Goal: Find specific page/section: Find specific page/section

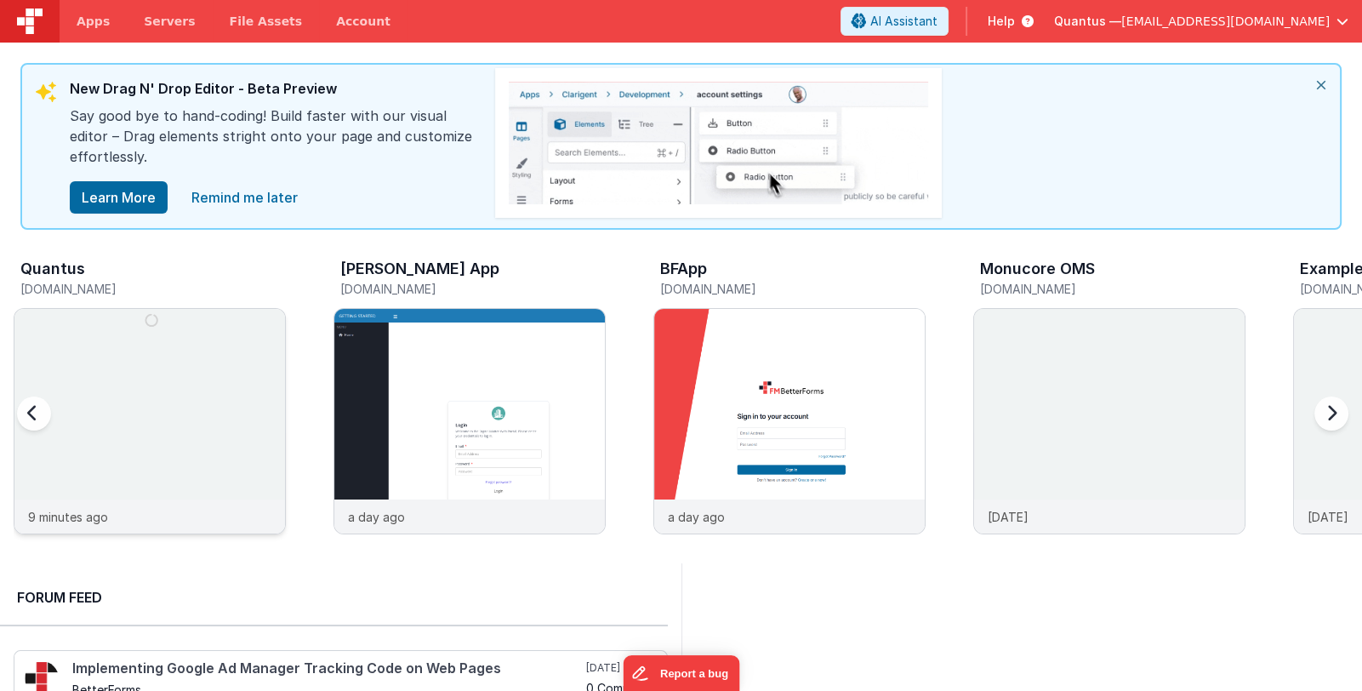
click at [158, 382] on img at bounding box center [149, 444] width 270 height 270
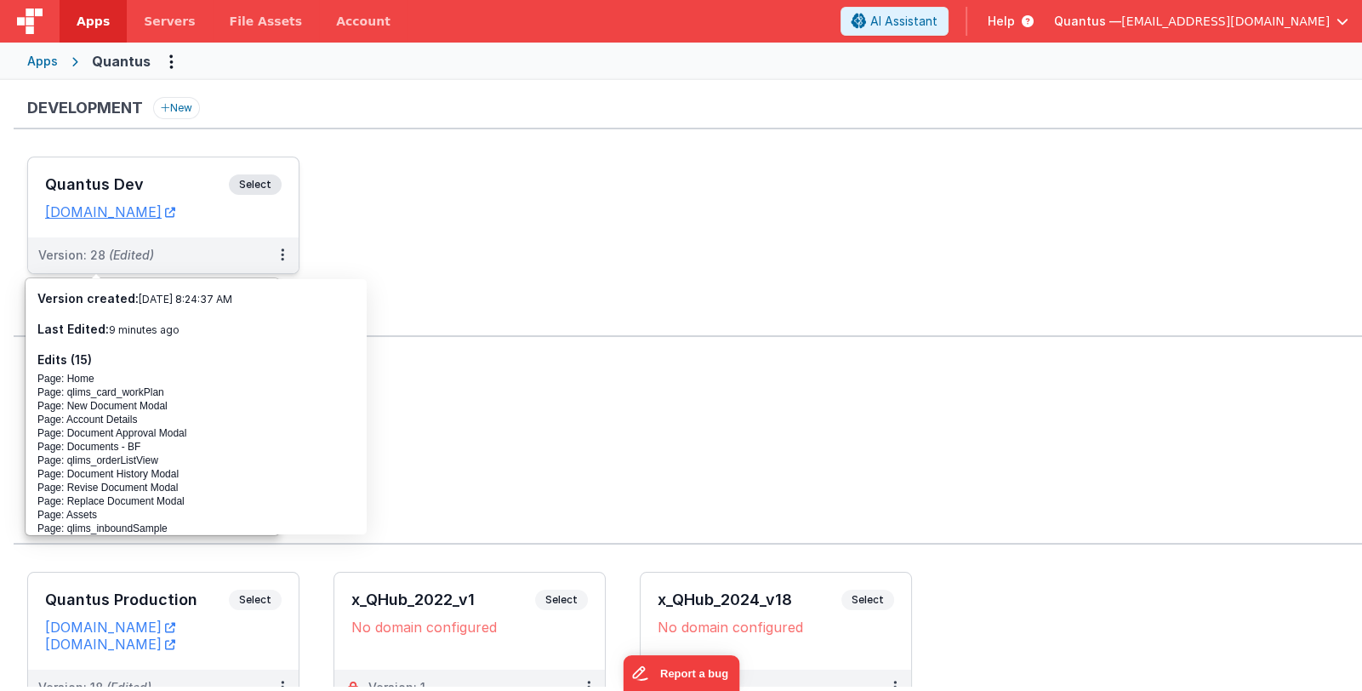
click at [140, 170] on div "Quantus Dev Select URLs [DOMAIN_NAME]" at bounding box center [163, 197] width 270 height 80
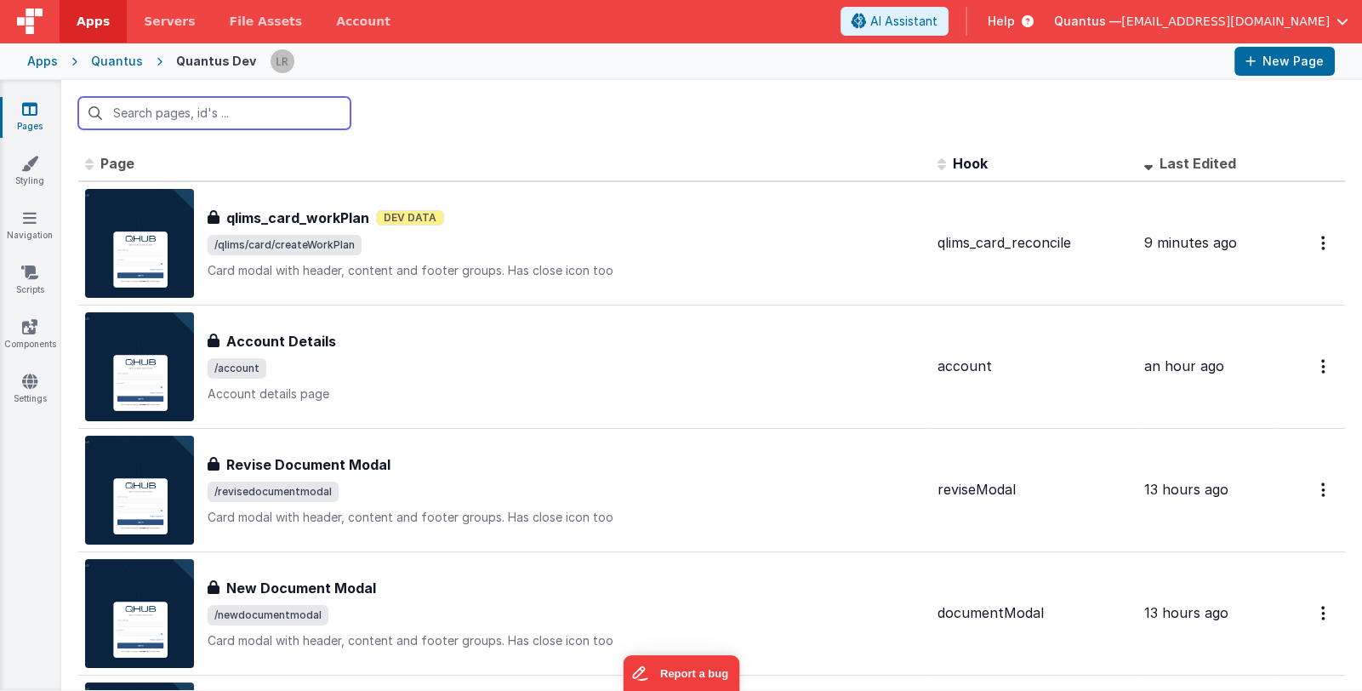
click at [173, 117] on input "text" at bounding box center [214, 113] width 272 height 32
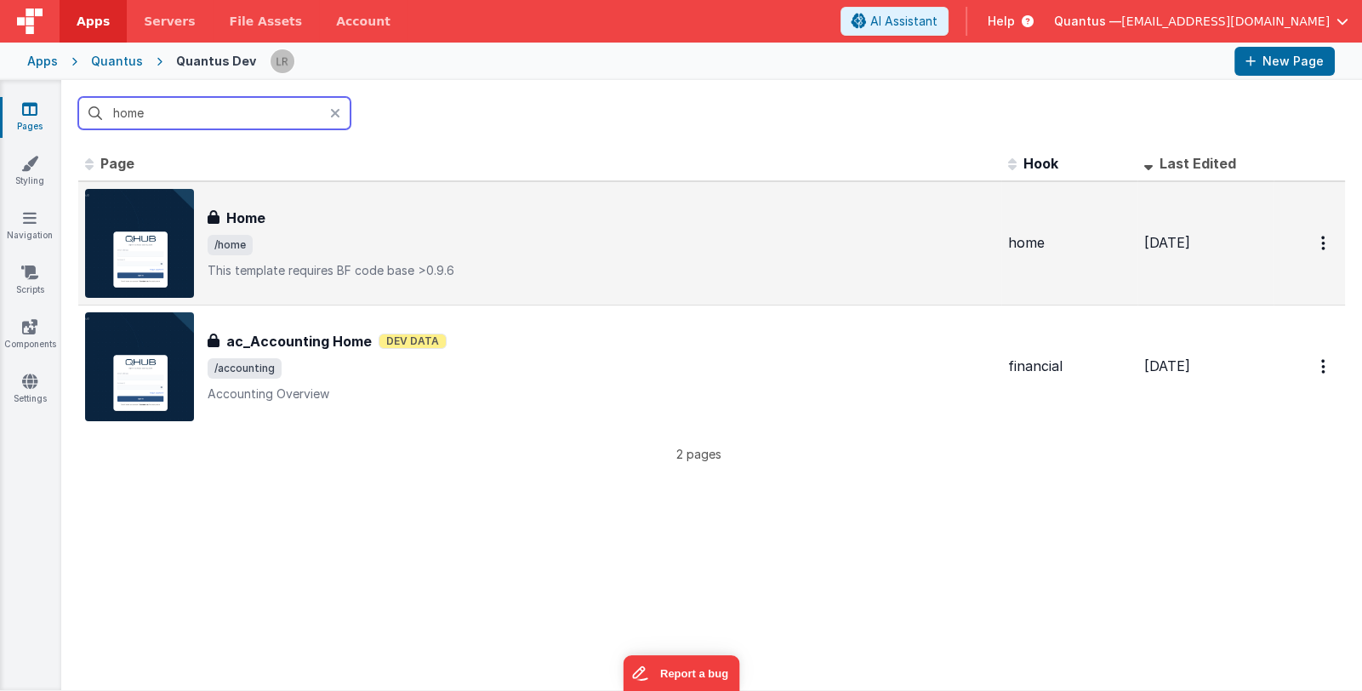
type input "home"
click at [498, 246] on span "/home" at bounding box center [601, 245] width 787 height 20
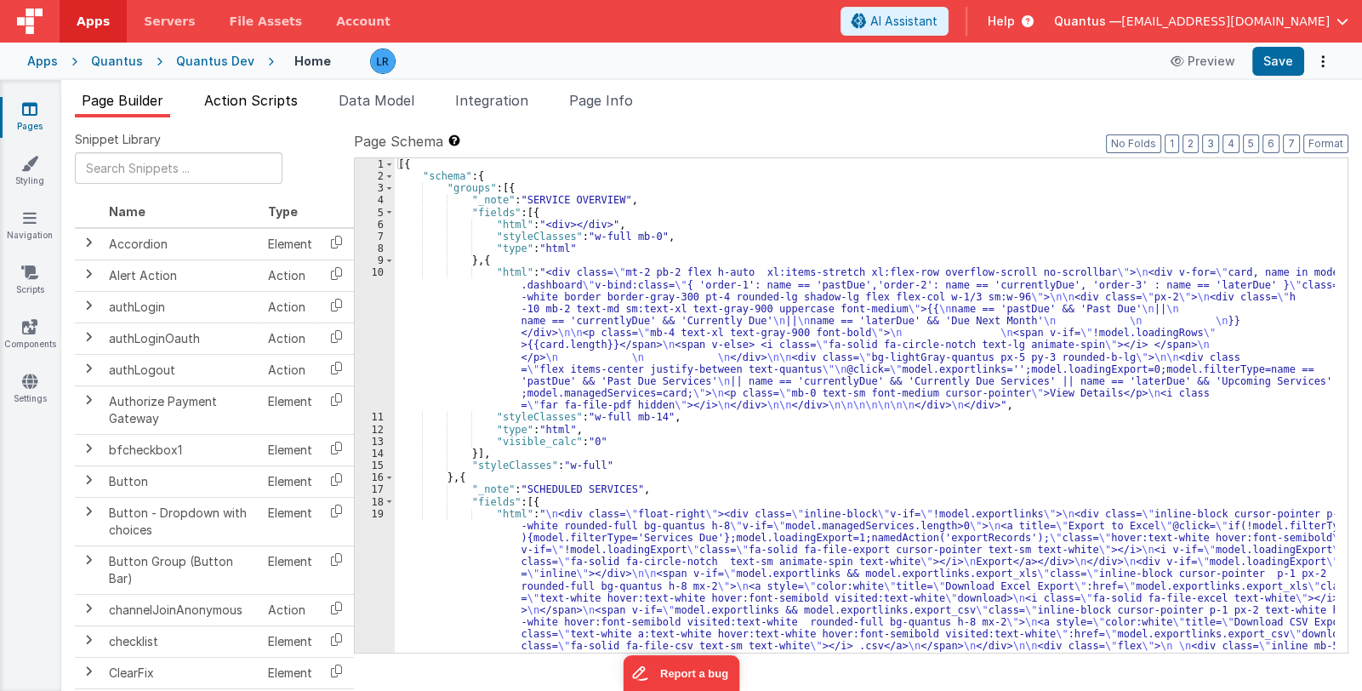
click at [280, 96] on span "Action Scripts" at bounding box center [251, 100] width 94 height 17
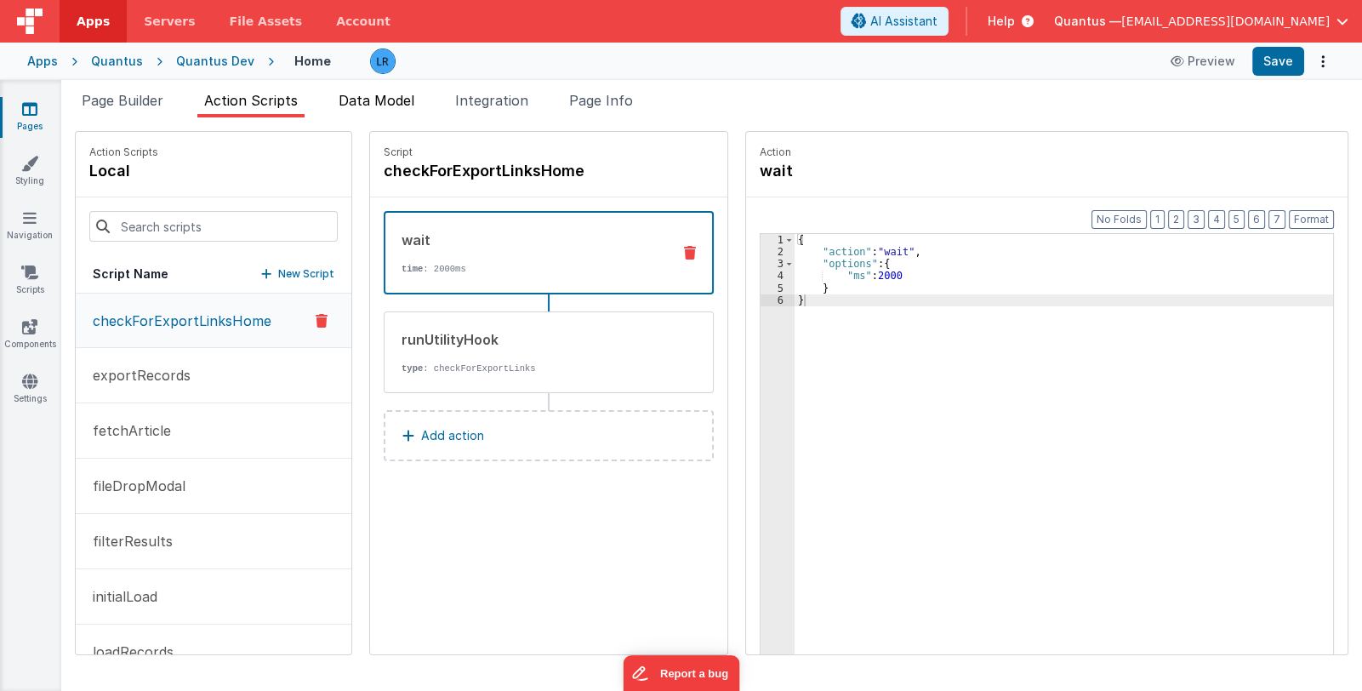
click at [367, 92] on span "Data Model" at bounding box center [376, 100] width 76 height 17
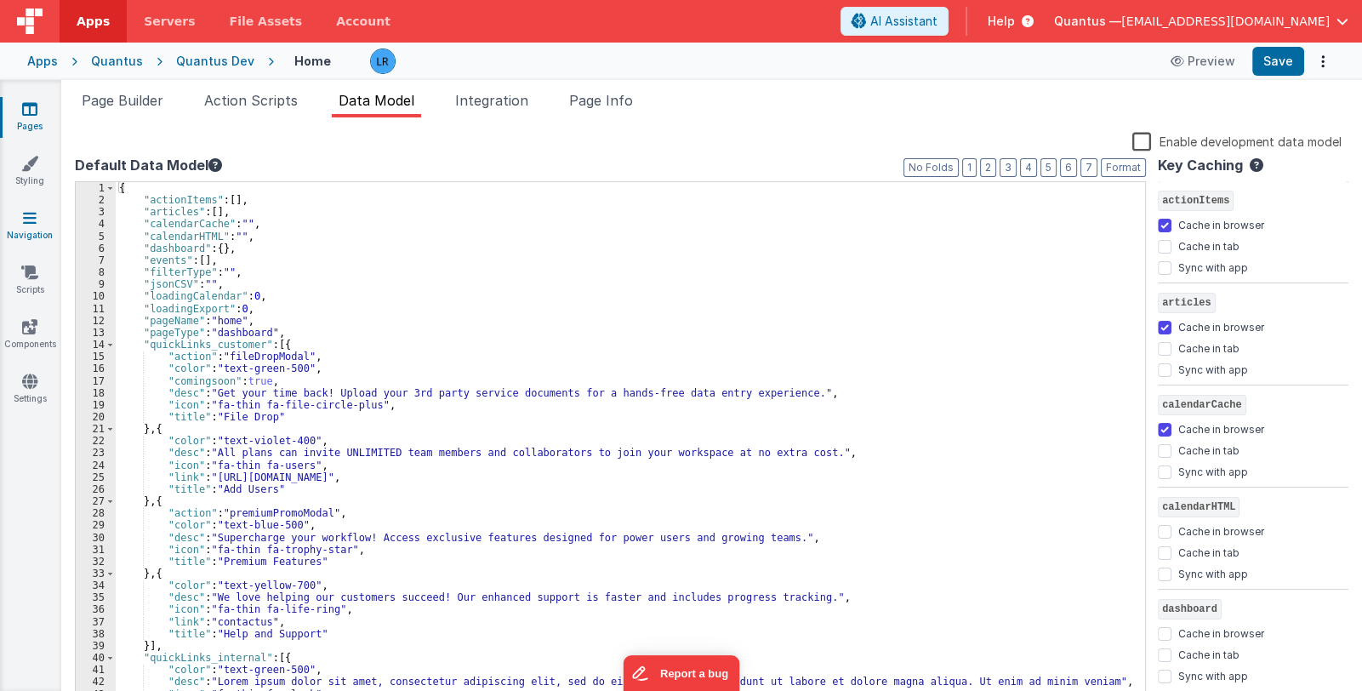
click at [31, 220] on icon at bounding box center [30, 217] width 14 height 17
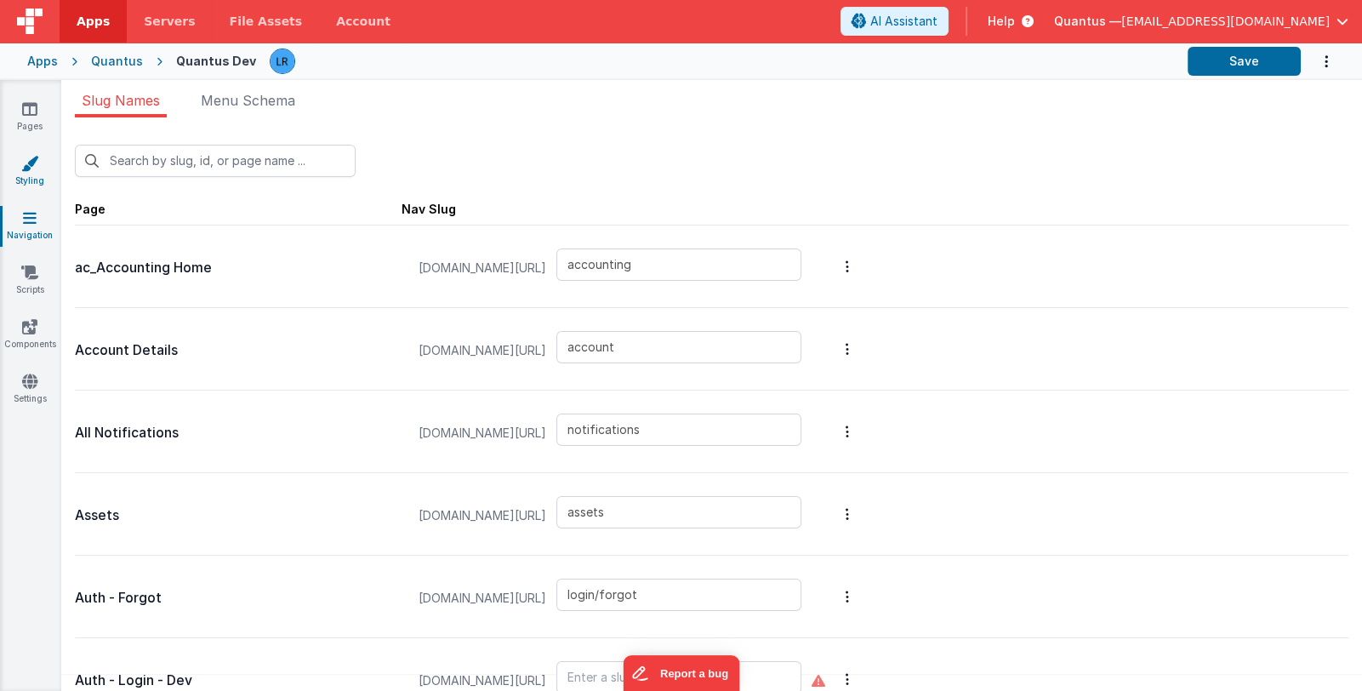
click at [21, 183] on link "Styling" at bounding box center [29, 172] width 61 height 34
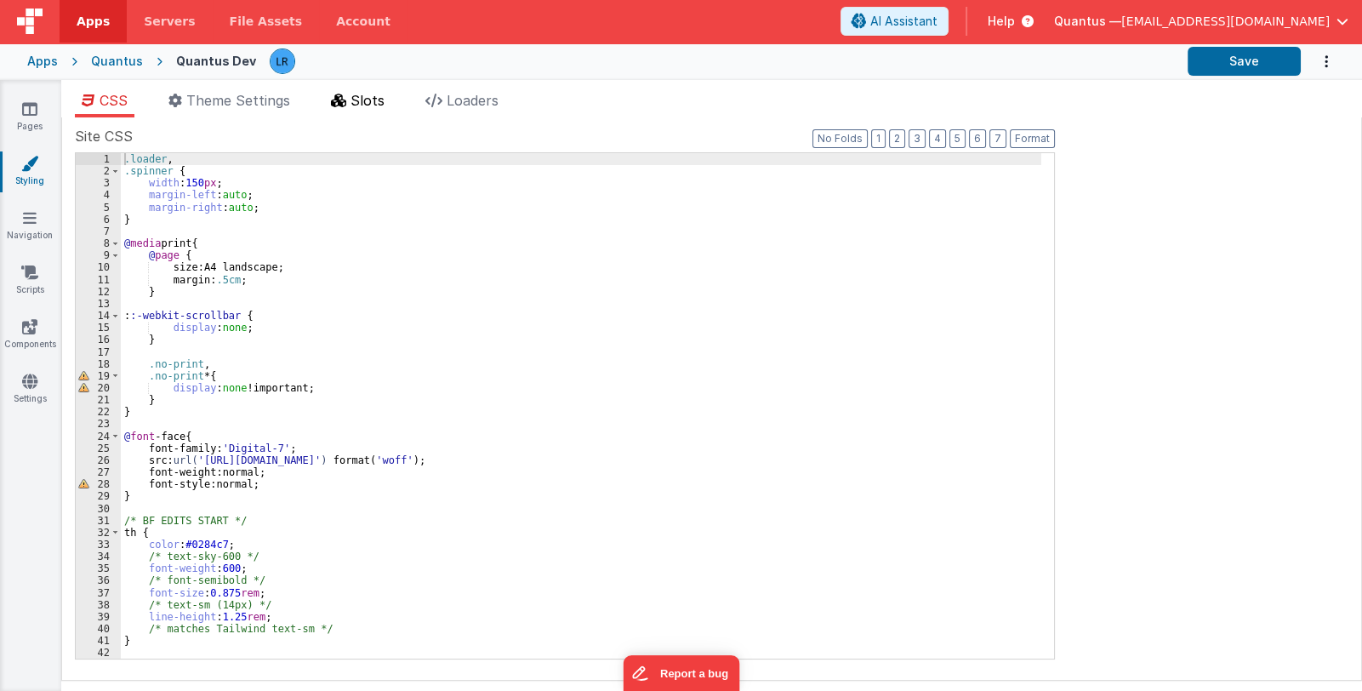
click at [358, 105] on span "Slots" at bounding box center [367, 100] width 34 height 17
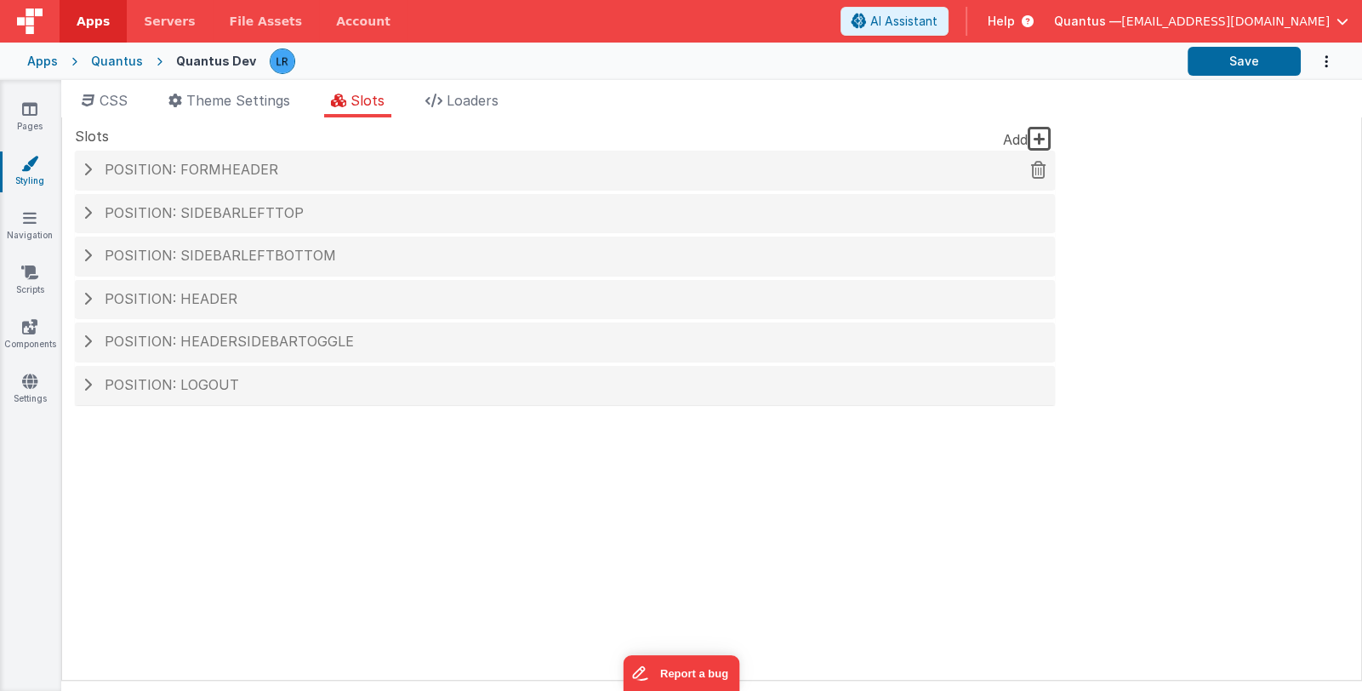
click at [89, 173] on span at bounding box center [87, 169] width 9 height 14
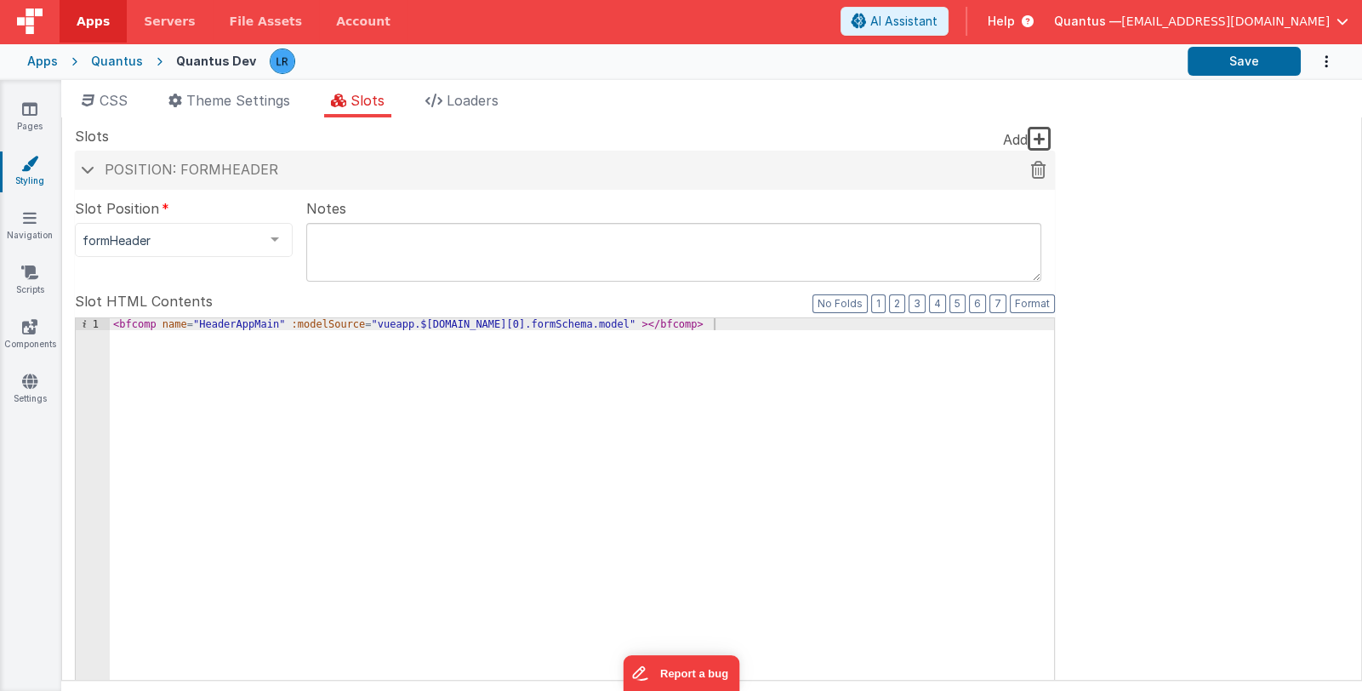
click at [91, 169] on span at bounding box center [88, 169] width 14 height 9
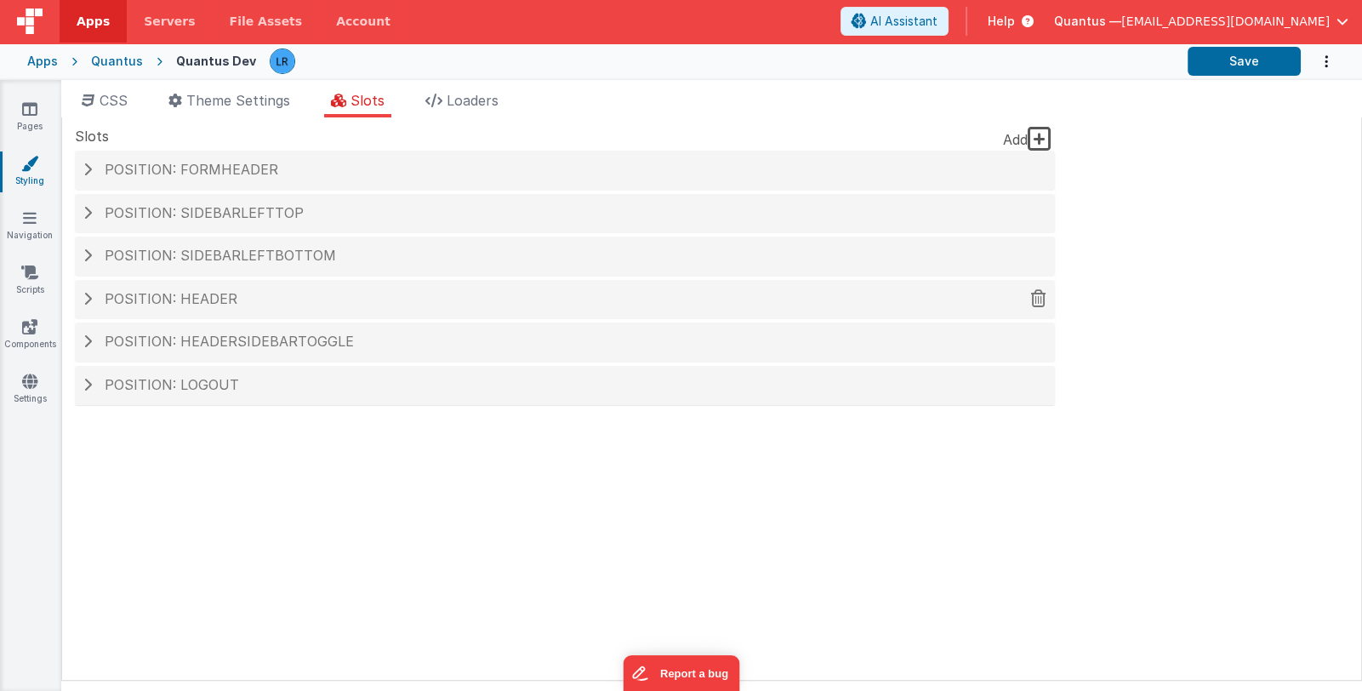
click at [94, 298] on h4 "Position: header" at bounding box center [564, 299] width 963 height 15
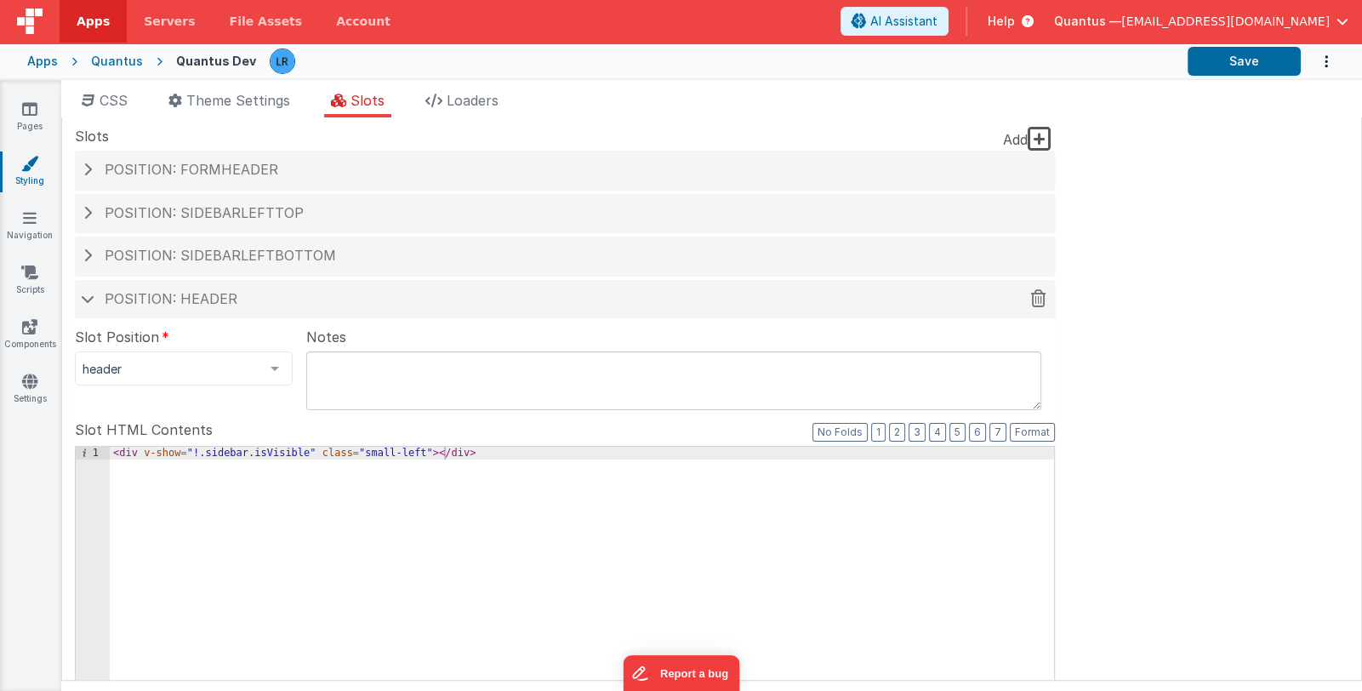
click at [94, 299] on h4 "Position: header" at bounding box center [564, 299] width 963 height 15
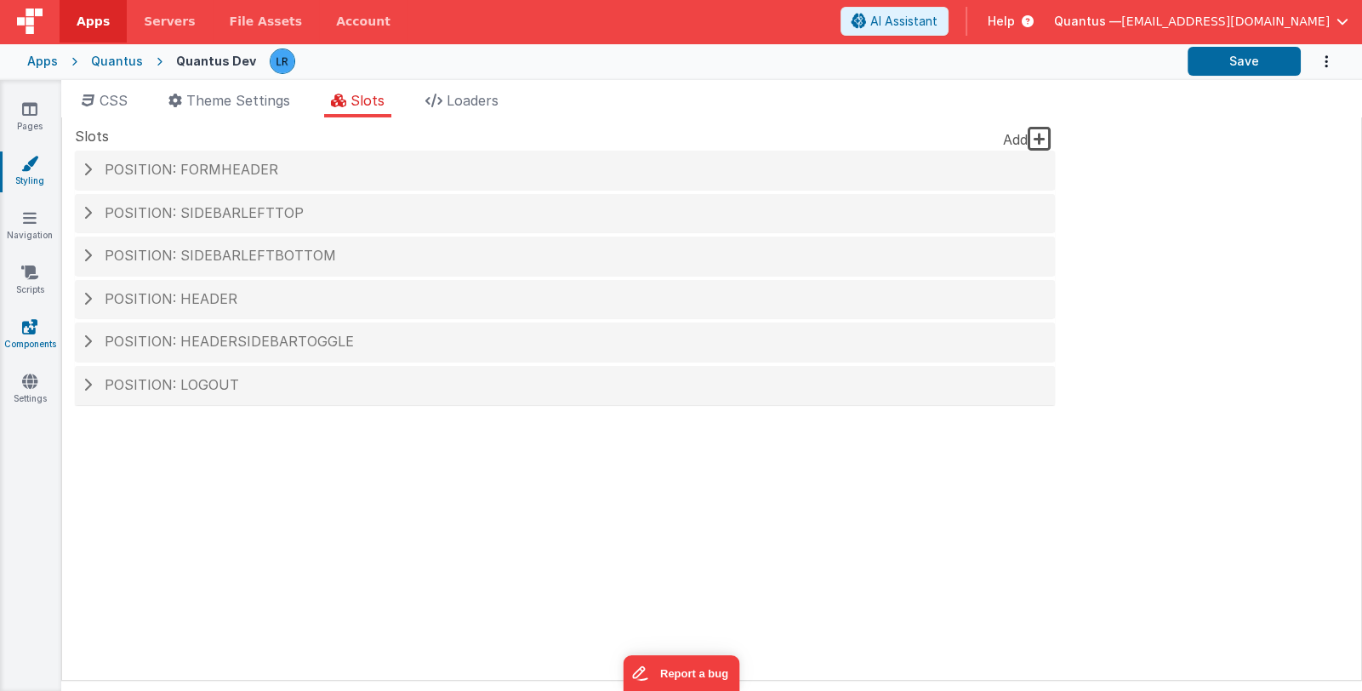
click at [20, 333] on link "Components" at bounding box center [29, 335] width 61 height 34
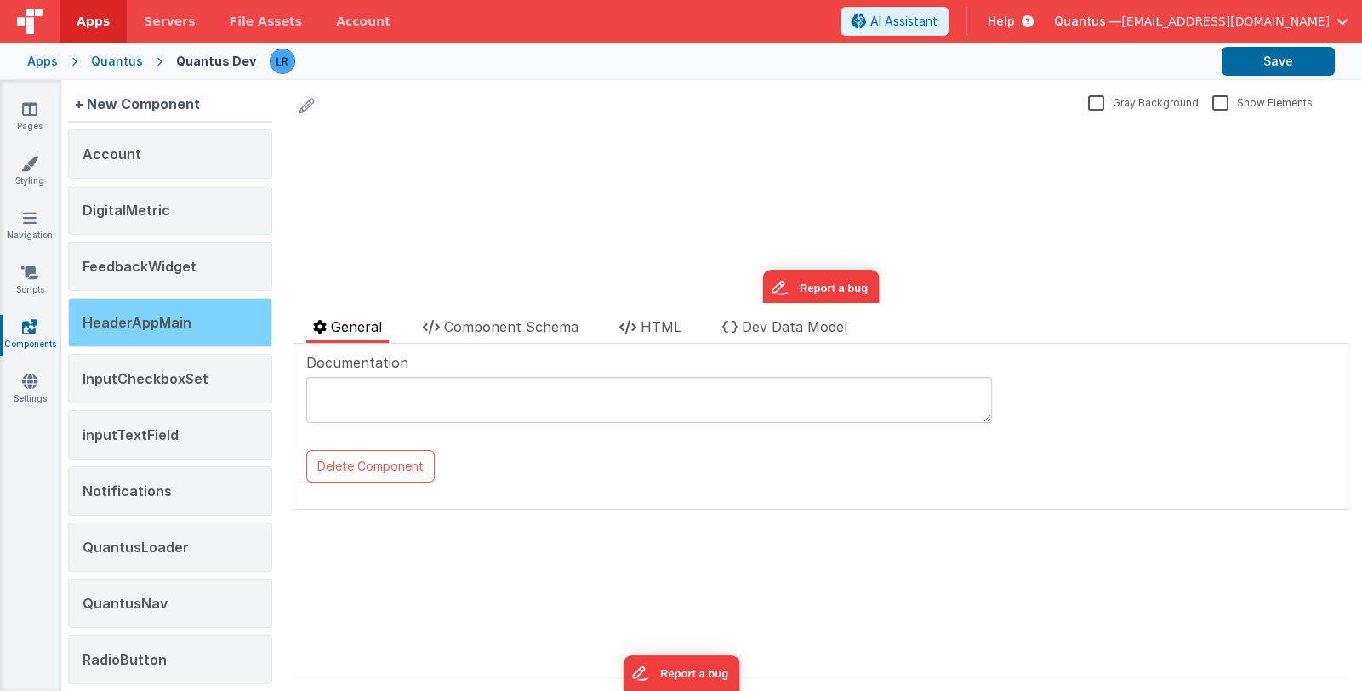
click at [191, 310] on div "HeaderAppMain" at bounding box center [170, 322] width 204 height 49
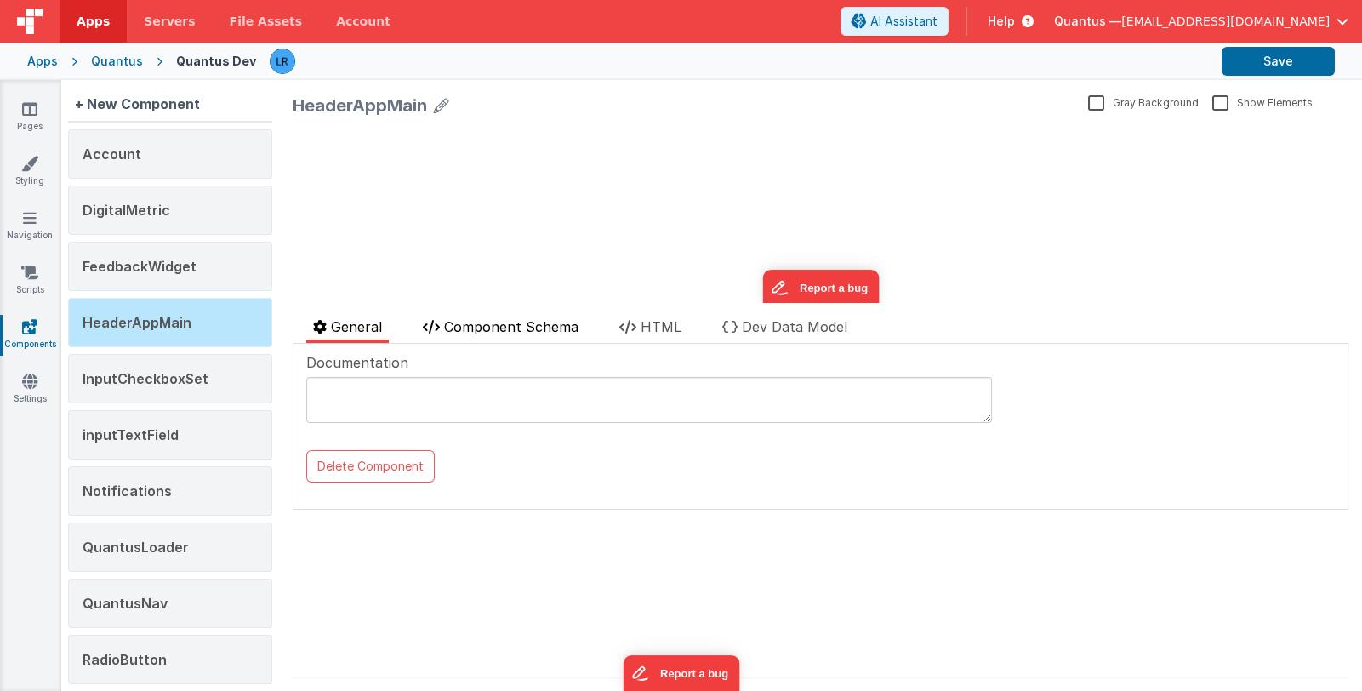
click at [524, 329] on span "Component Schema" at bounding box center [511, 326] width 134 height 17
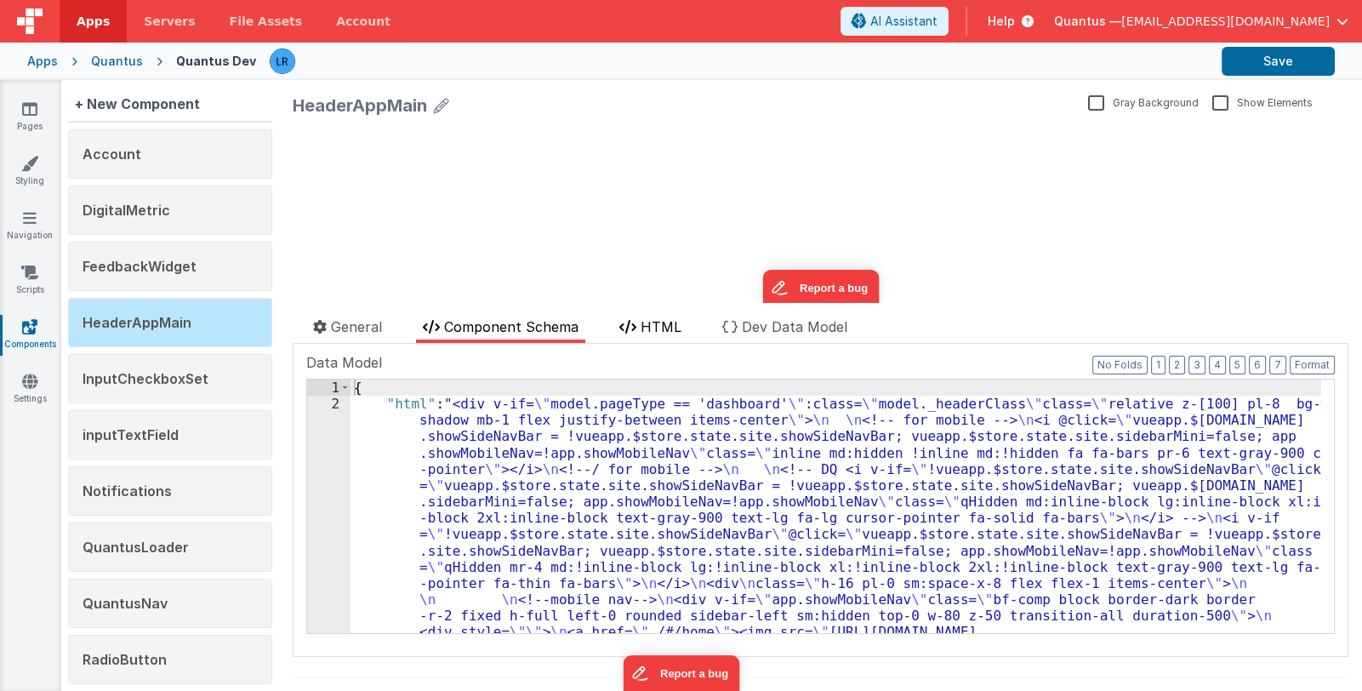
click at [650, 320] on span "HTML" at bounding box center [660, 326] width 41 height 17
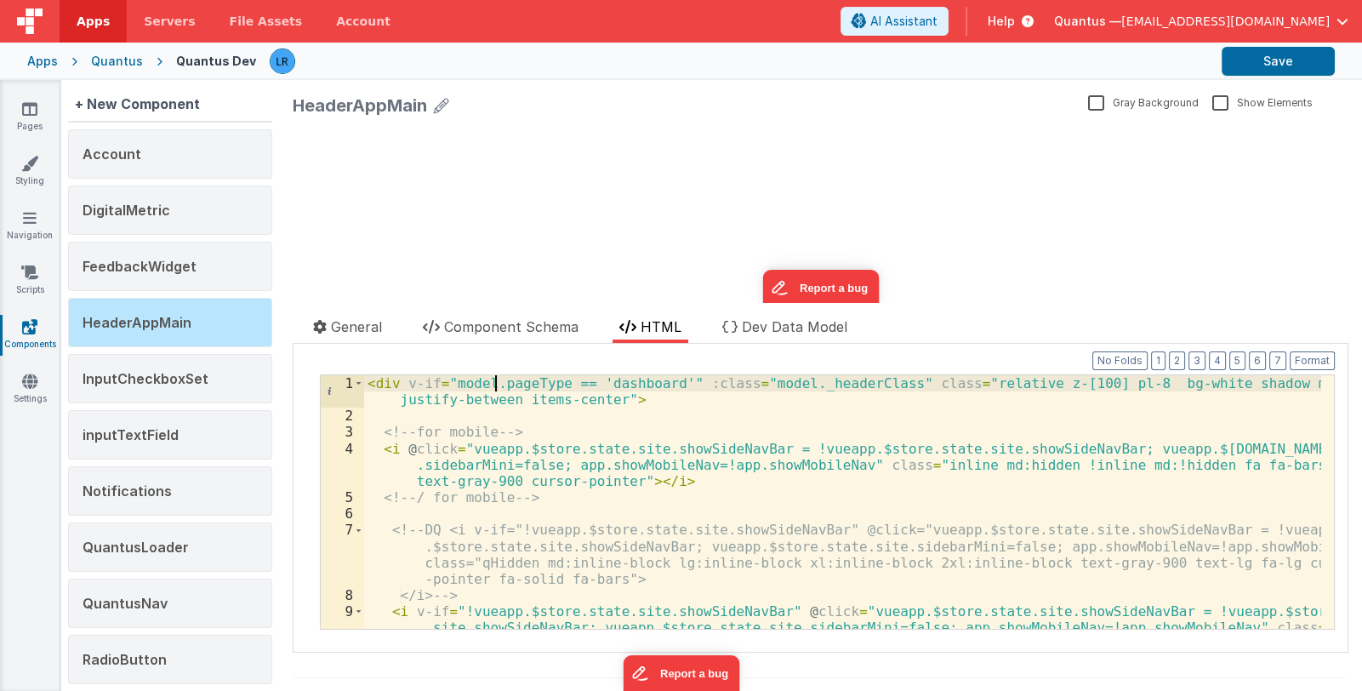
click at [495, 384] on div "< div v-if = "model.pageType == 'dashboard'" :class = "model._headerClass" clas…" at bounding box center [842, 550] width 957 height 351
drag, startPoint x: 496, startPoint y: 384, endPoint x: 555, endPoint y: 384, distance: 58.7
click at [555, 384] on div "< div v-if = "model.pageType == 'dashboard'" :class = "model._headerClass" clas…" at bounding box center [842, 550] width 957 height 351
click at [616, 453] on div "< div v-if = "model.pageType == 'dashboard'" :class = "model._headerClass" clas…" at bounding box center [842, 550] width 957 height 351
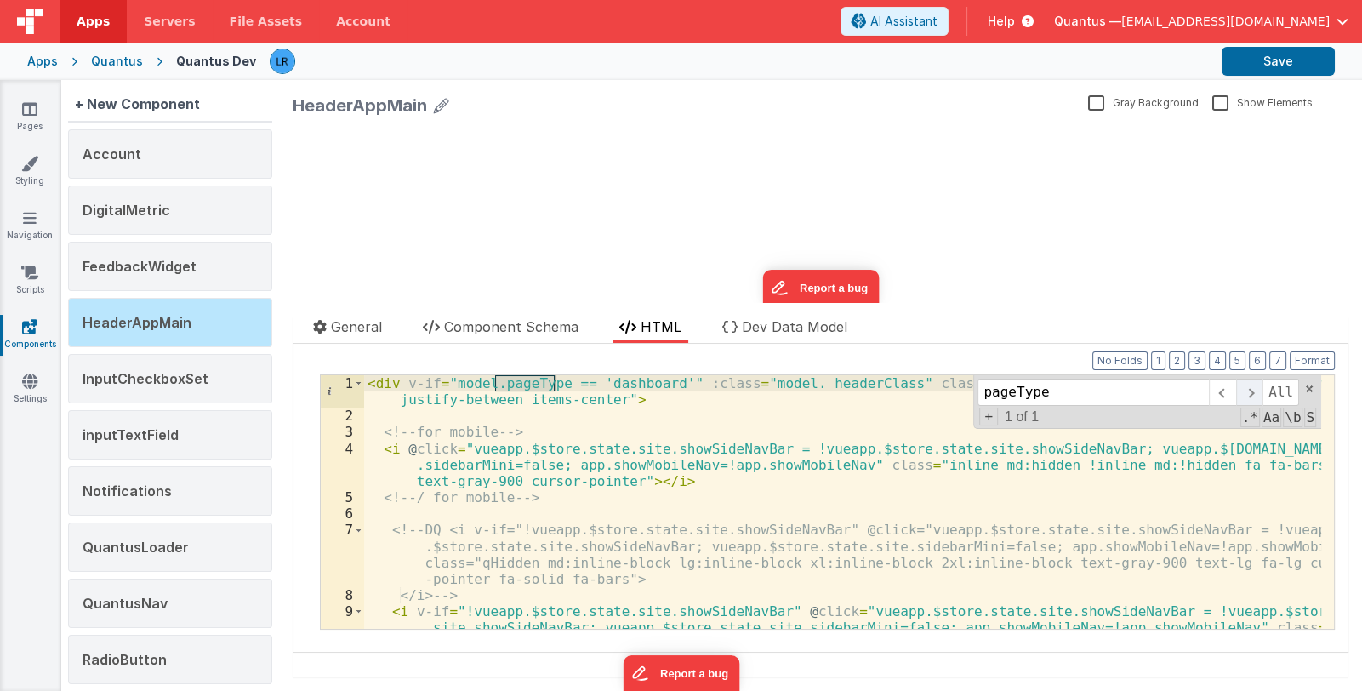
type input "pageType"
click at [1237, 390] on span at bounding box center [1249, 391] width 26 height 27
click at [31, 113] on icon at bounding box center [29, 108] width 15 height 17
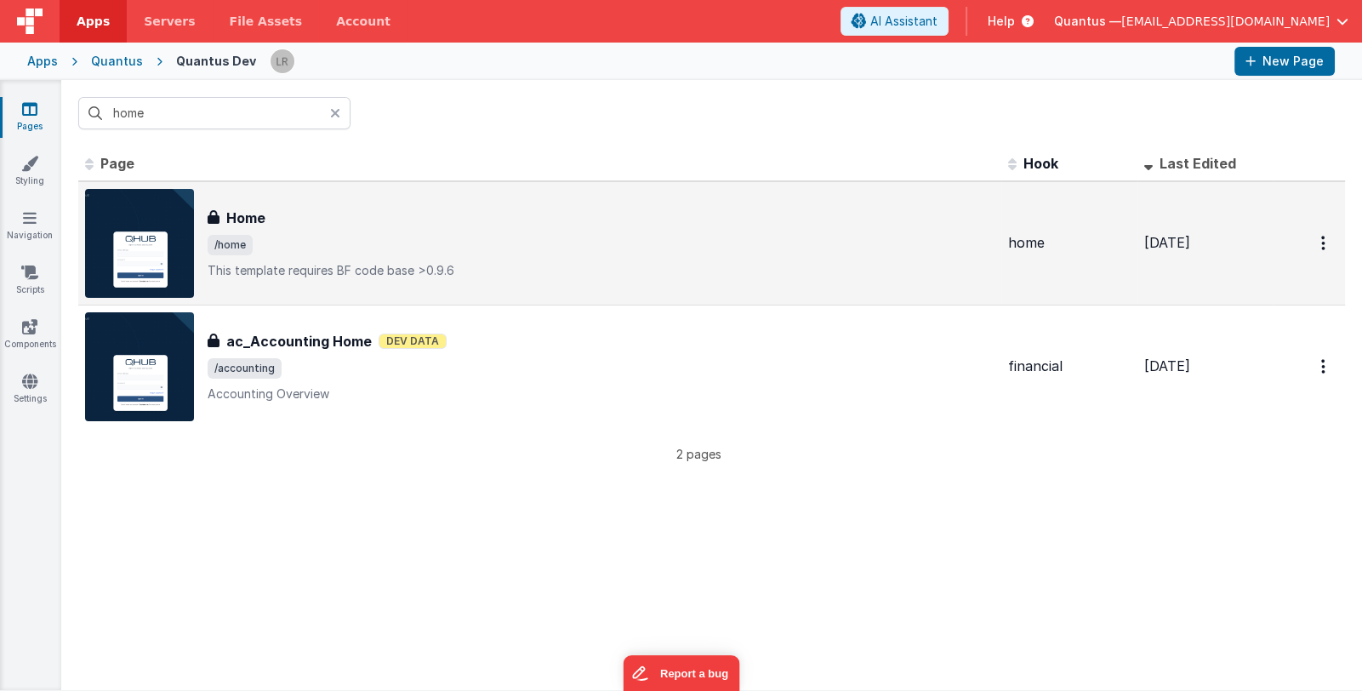
click at [310, 243] on span "/home" at bounding box center [601, 245] width 787 height 20
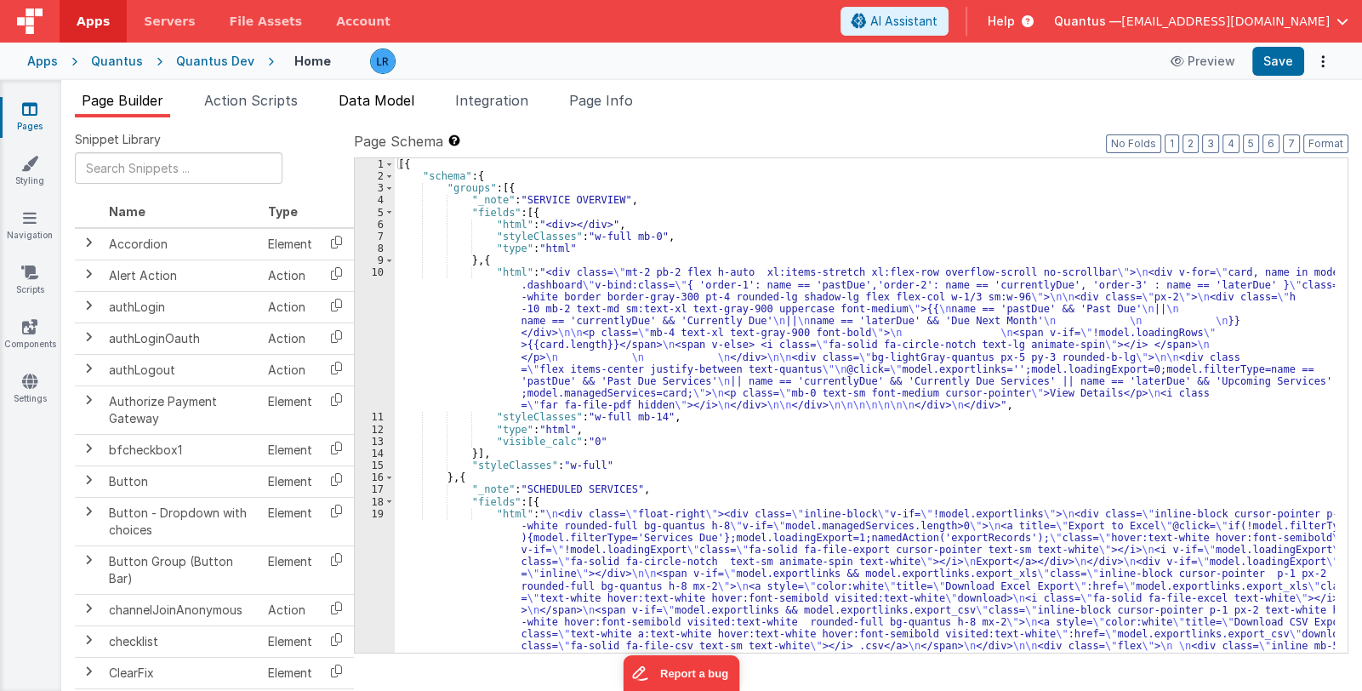
click at [396, 99] on span "Data Model" at bounding box center [376, 100] width 76 height 17
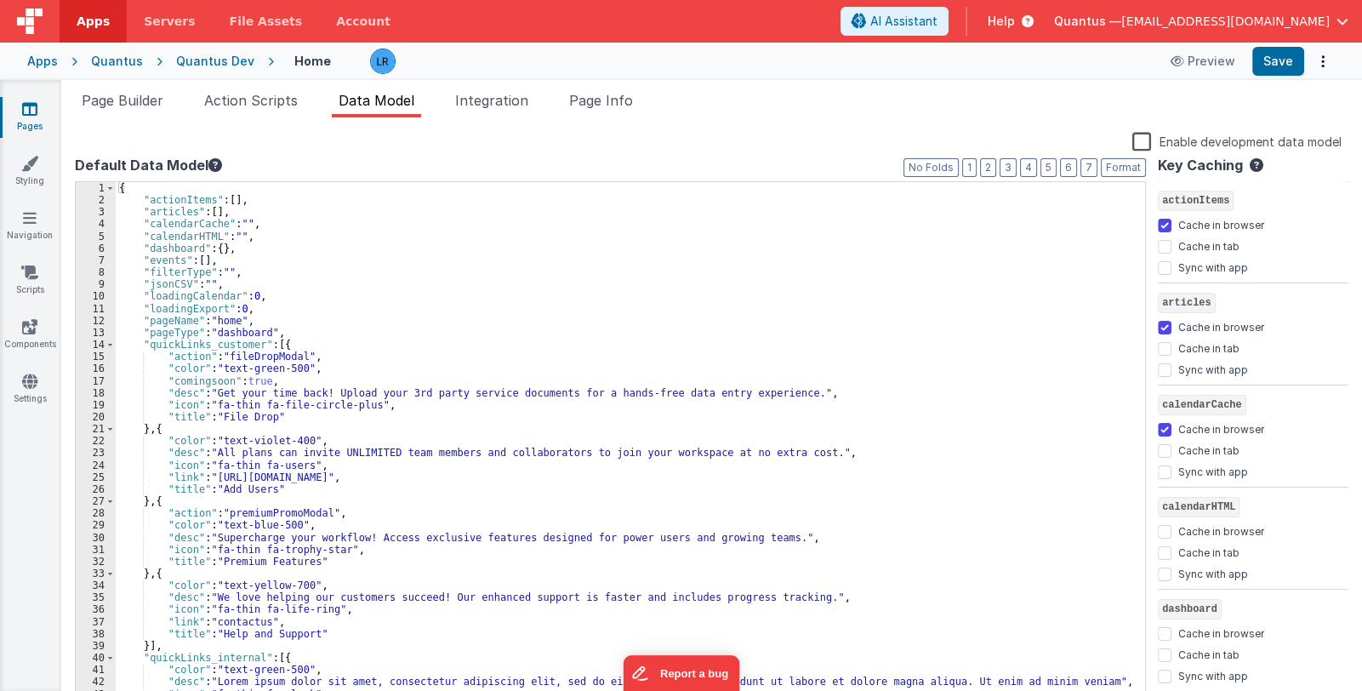
click at [329, 245] on div "{ "actionItems" : [ ] , "articles" : [ ] , "calendarCache" : "" , "calendarHTML…" at bounding box center [624, 456] width 1016 height 548
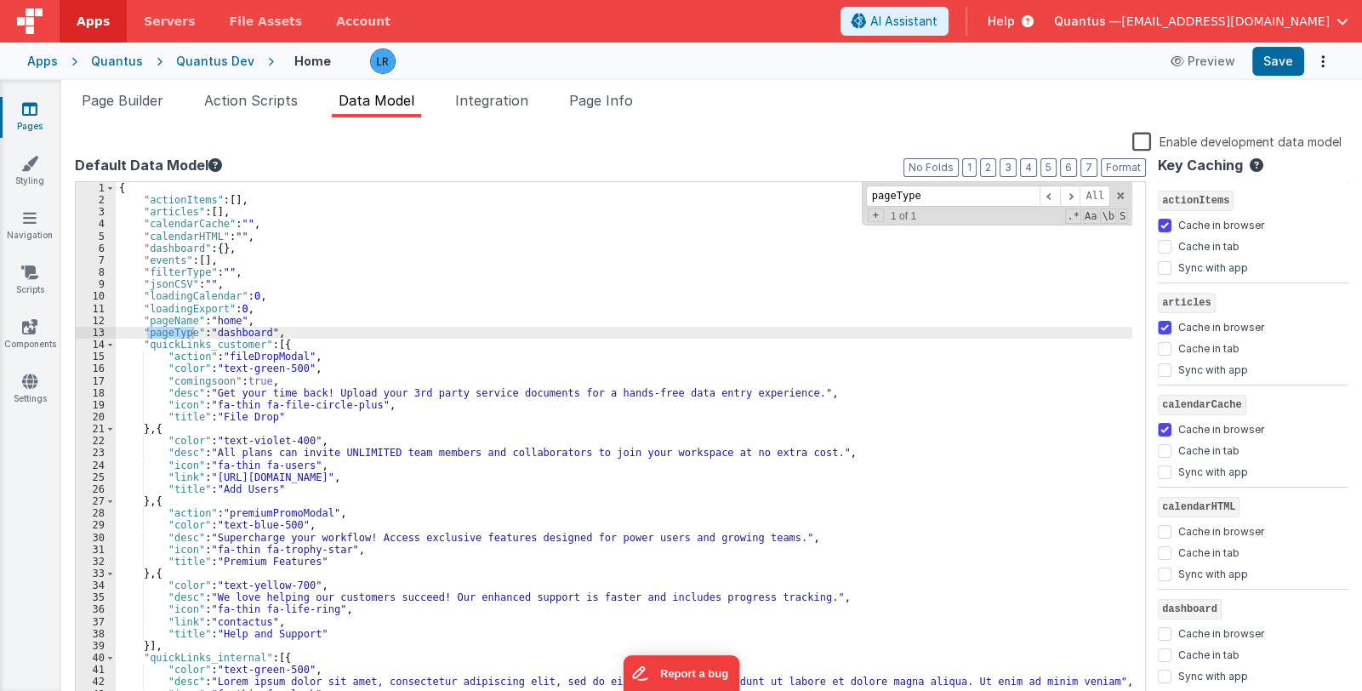
type input "pageType"
click at [26, 123] on link "Pages" at bounding box center [29, 117] width 61 height 34
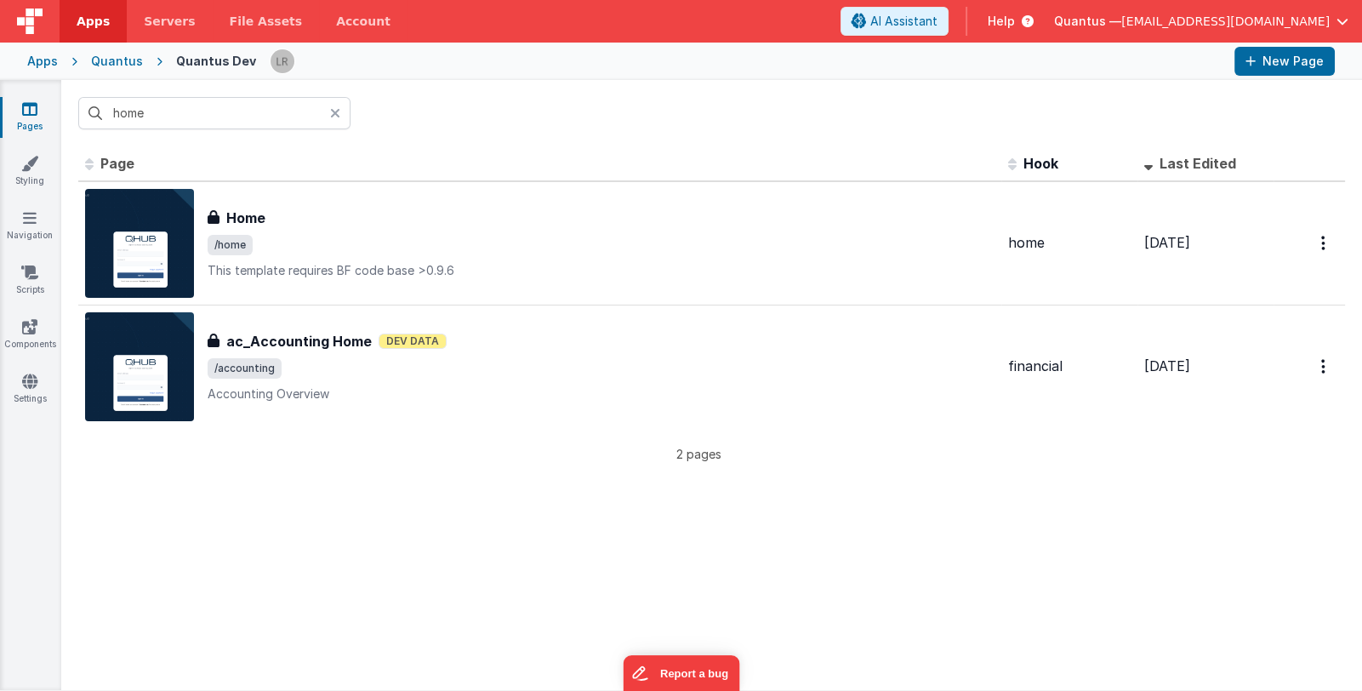
click at [337, 109] on icon at bounding box center [335, 113] width 10 height 14
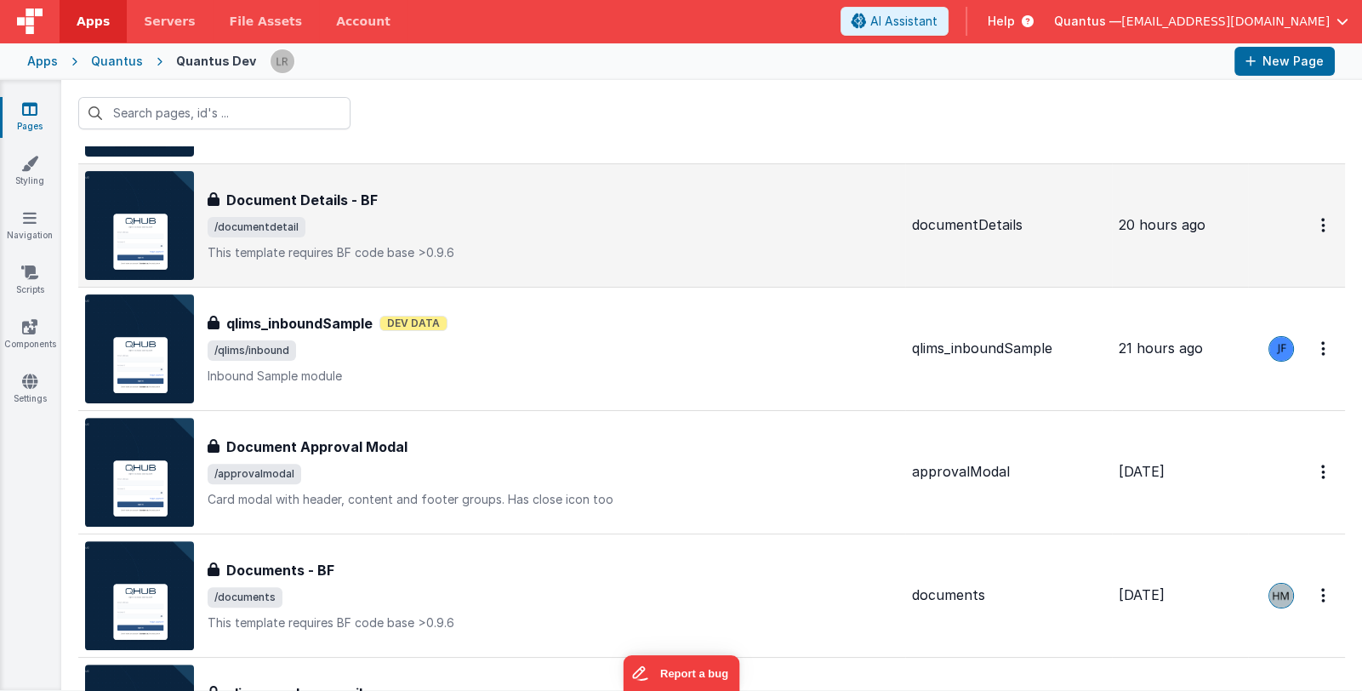
scroll to position [765, 0]
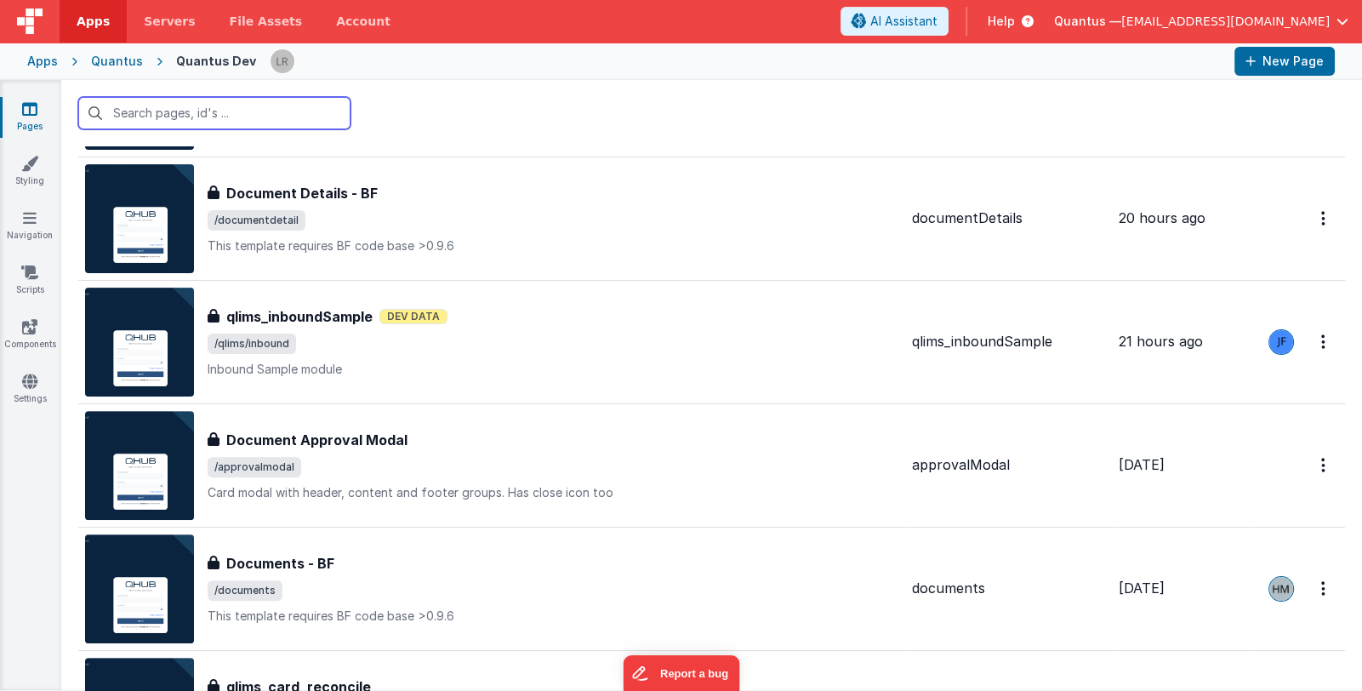
click at [288, 121] on input "text" at bounding box center [214, 113] width 272 height 32
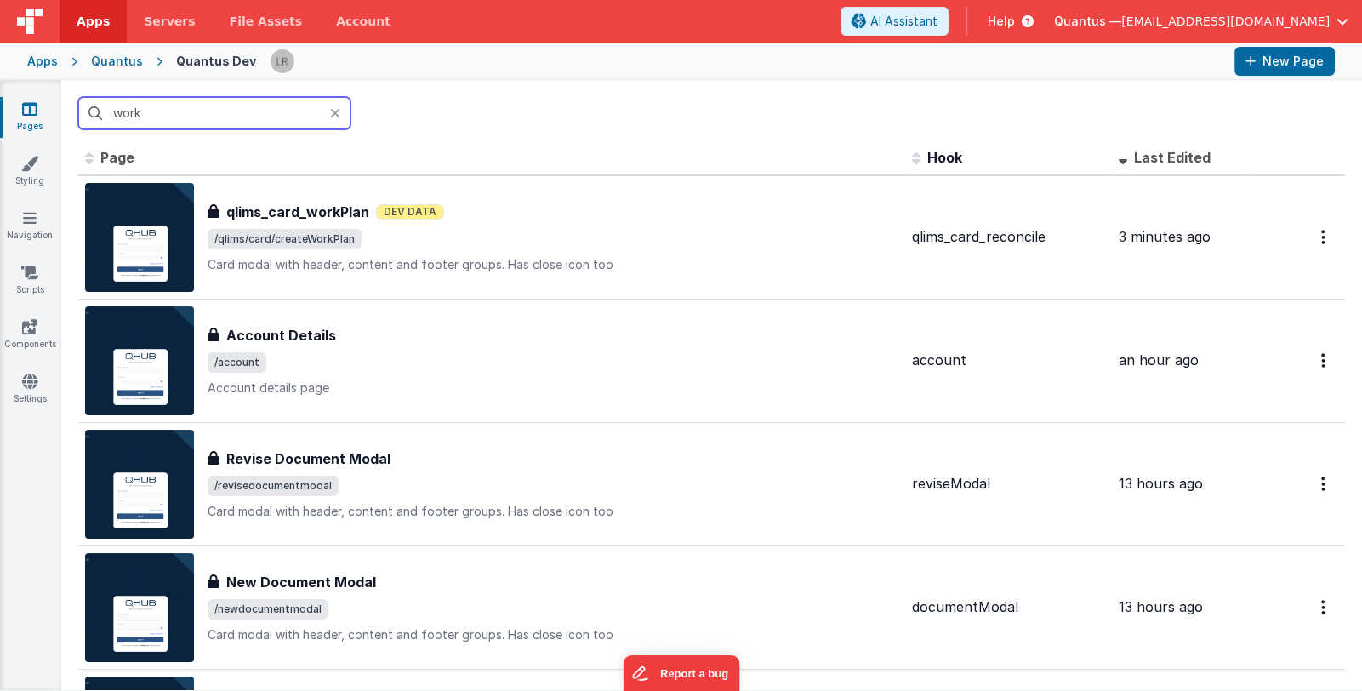
scroll to position [0, 0]
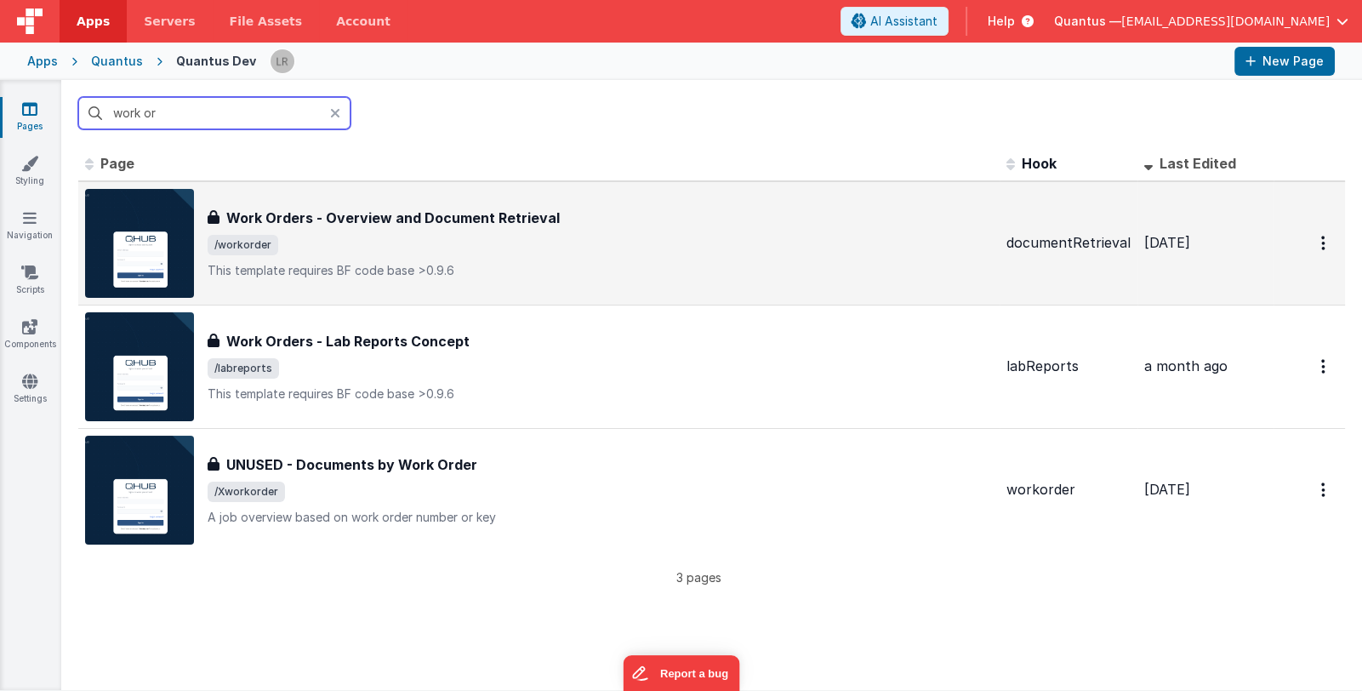
type input "work or"
click at [395, 238] on span "/workorder" at bounding box center [600, 245] width 785 height 20
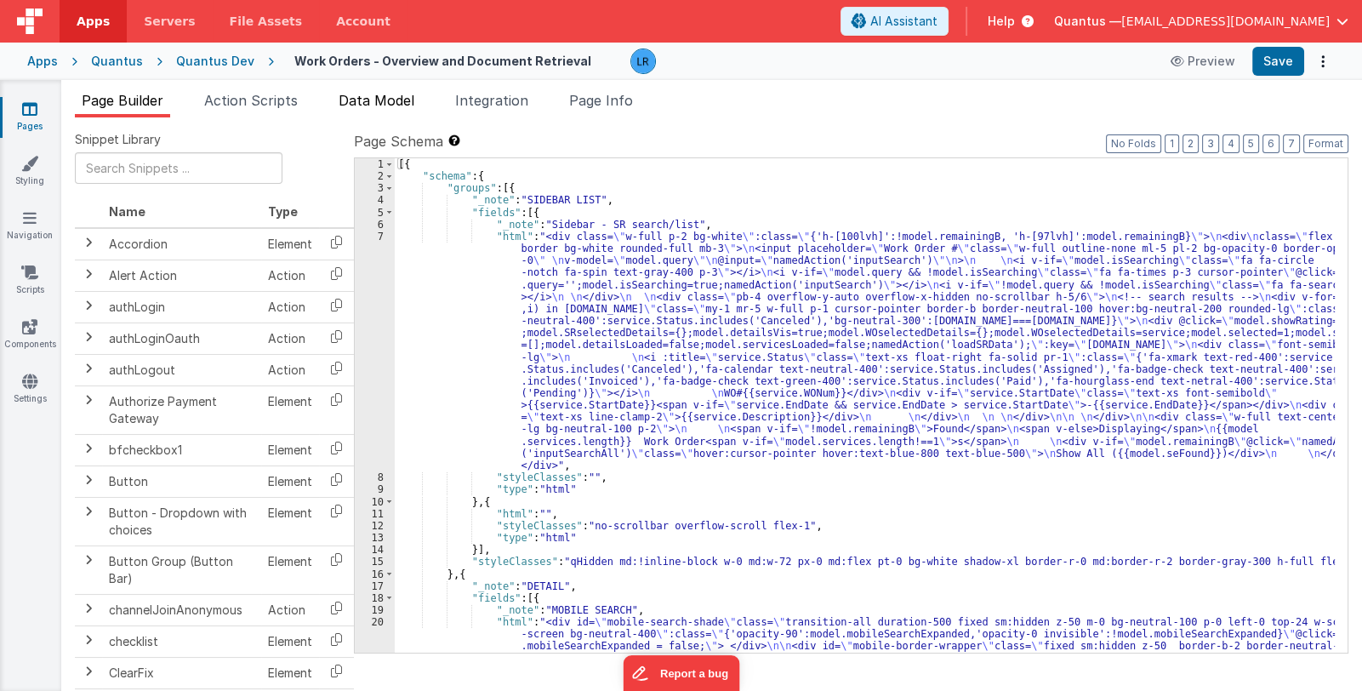
click at [376, 101] on span "Data Model" at bounding box center [376, 100] width 76 height 17
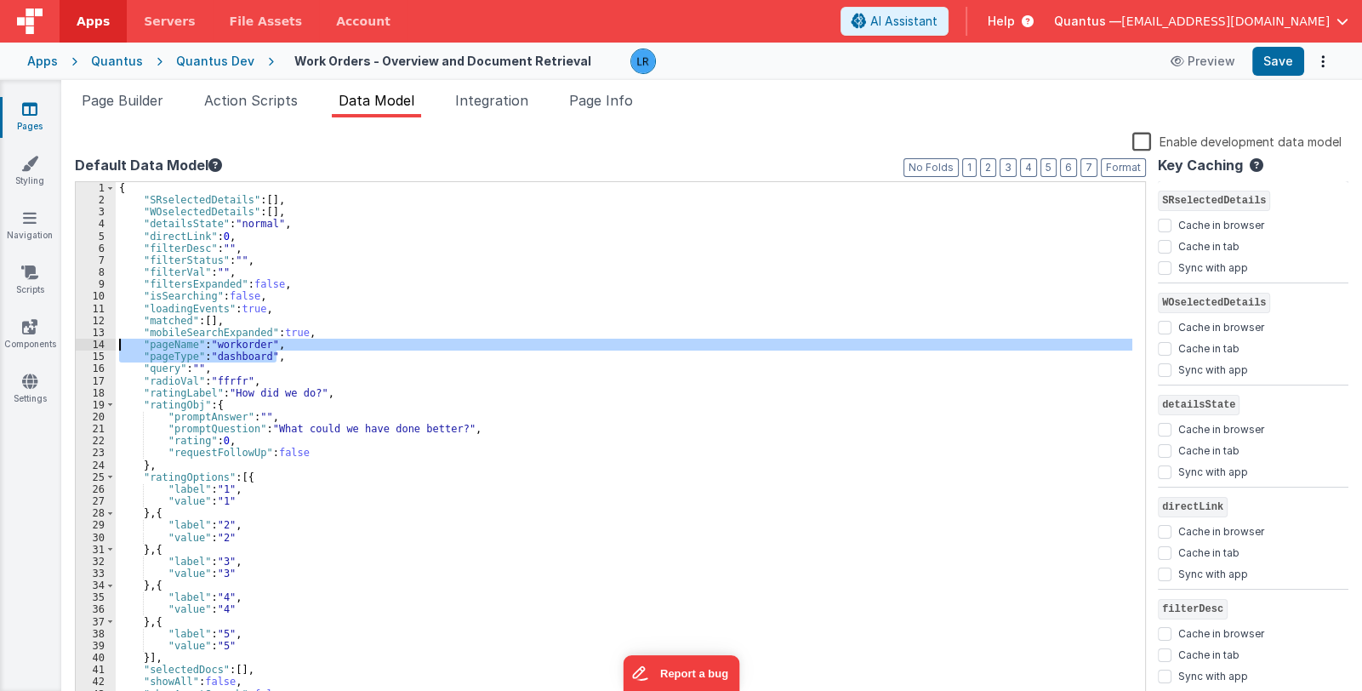
drag, startPoint x: 278, startPoint y: 355, endPoint x: 103, endPoint y: 339, distance: 175.9
click at [103, 339] on div "1 2 3 4 5 6 7 8 9 10 11 12 13 14 15 16 17 18 19 20 21 22 23 24 25 26 27 28 29 3…" at bounding box center [610, 443] width 1071 height 525
click at [26, 219] on icon at bounding box center [30, 217] width 14 height 17
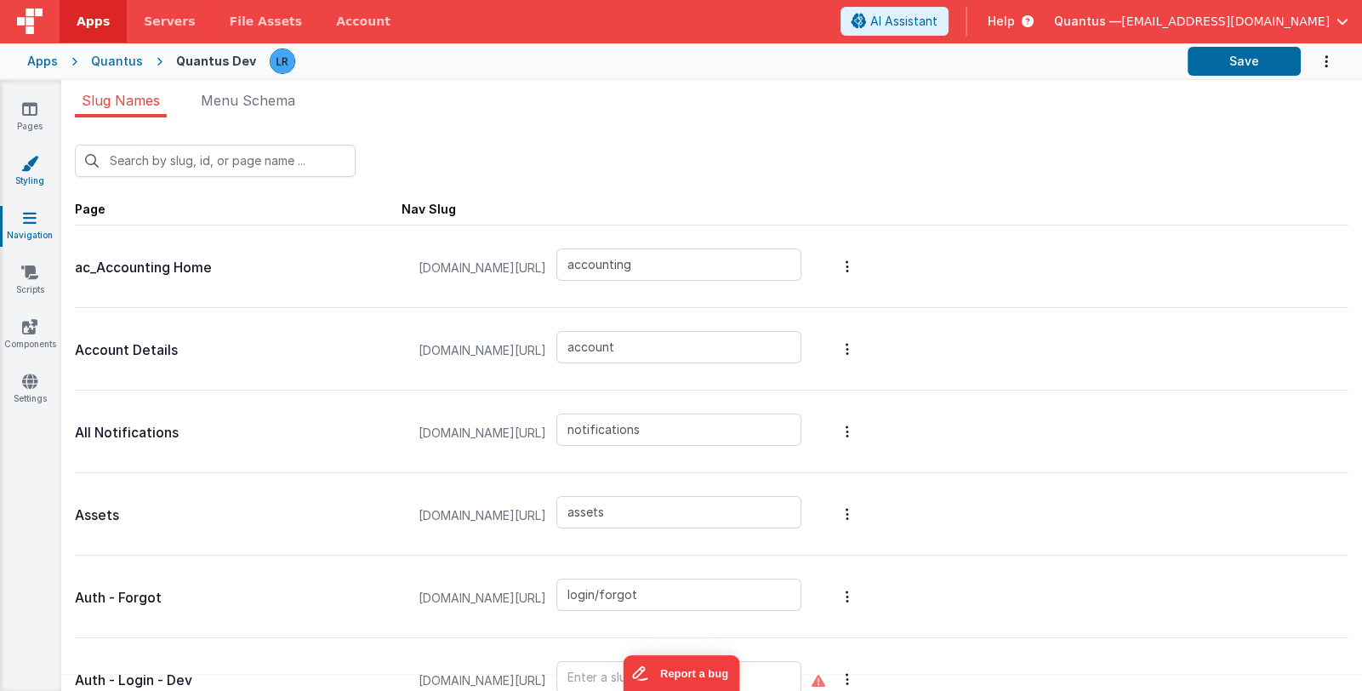
click at [31, 167] on icon at bounding box center [29, 163] width 17 height 17
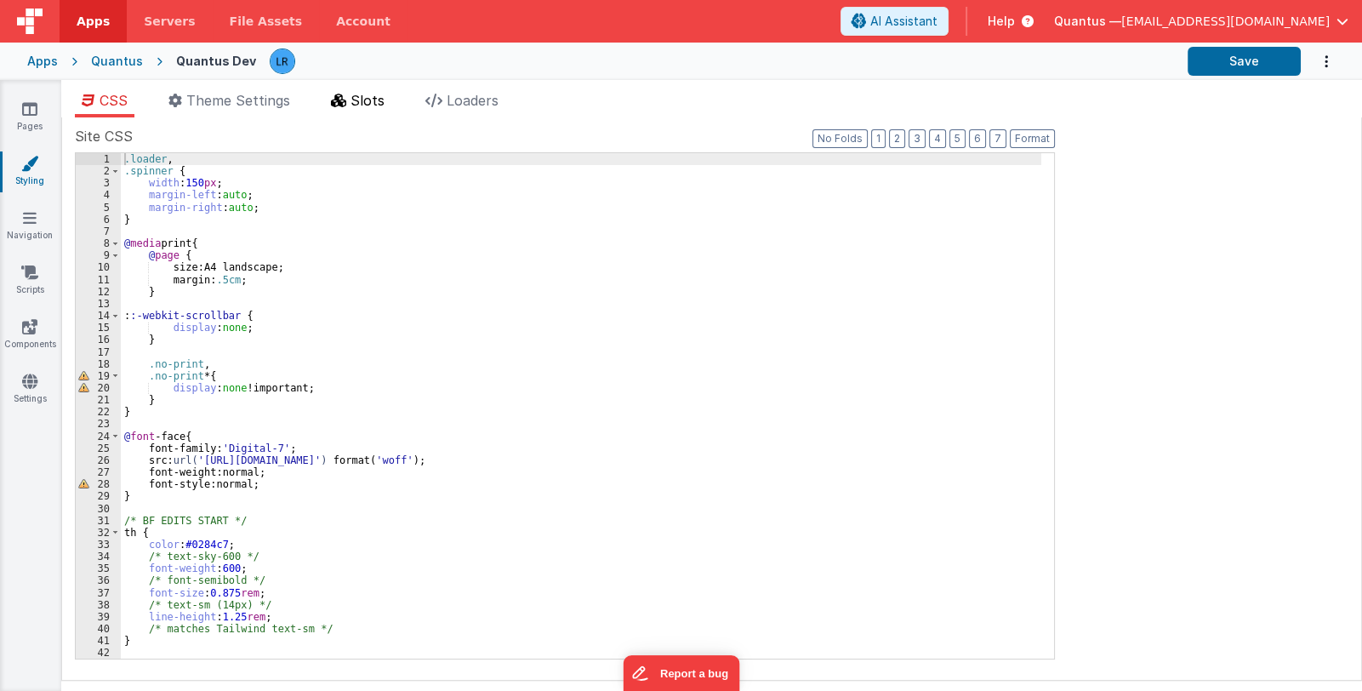
click at [369, 96] on span "Slots" at bounding box center [367, 100] width 34 height 17
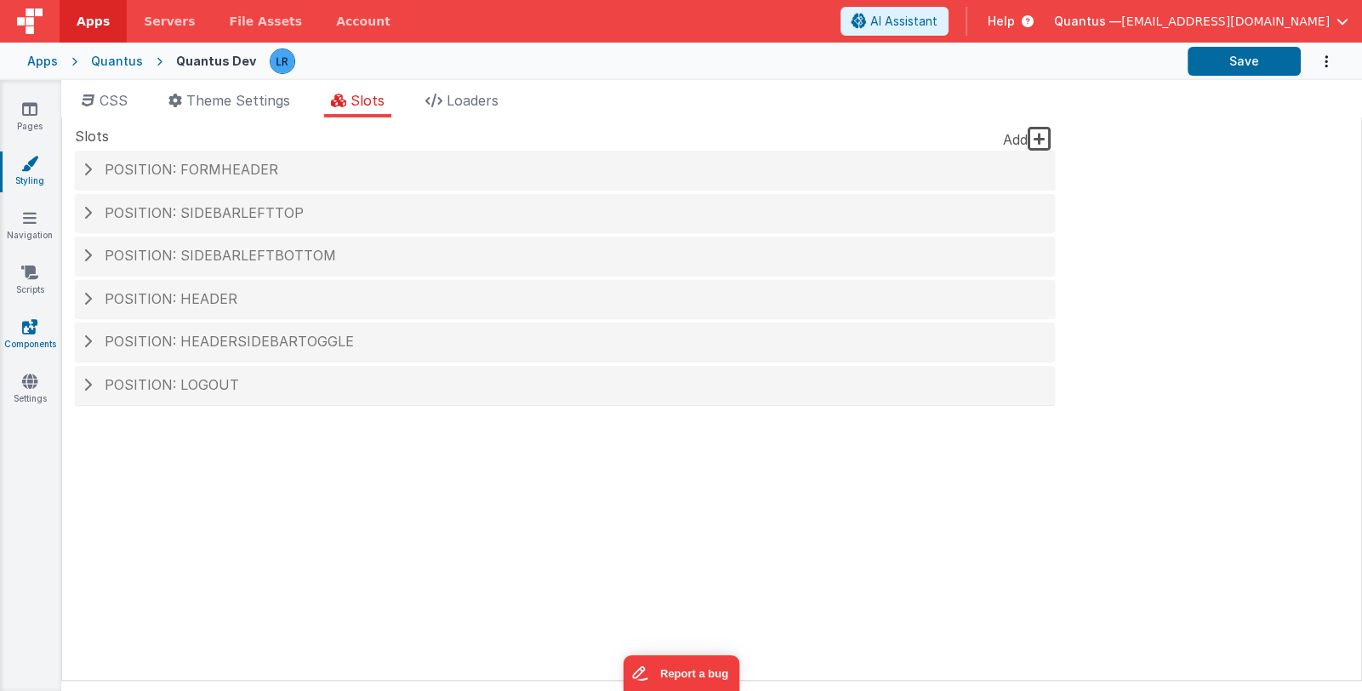
click at [20, 334] on link "Components" at bounding box center [29, 335] width 61 height 34
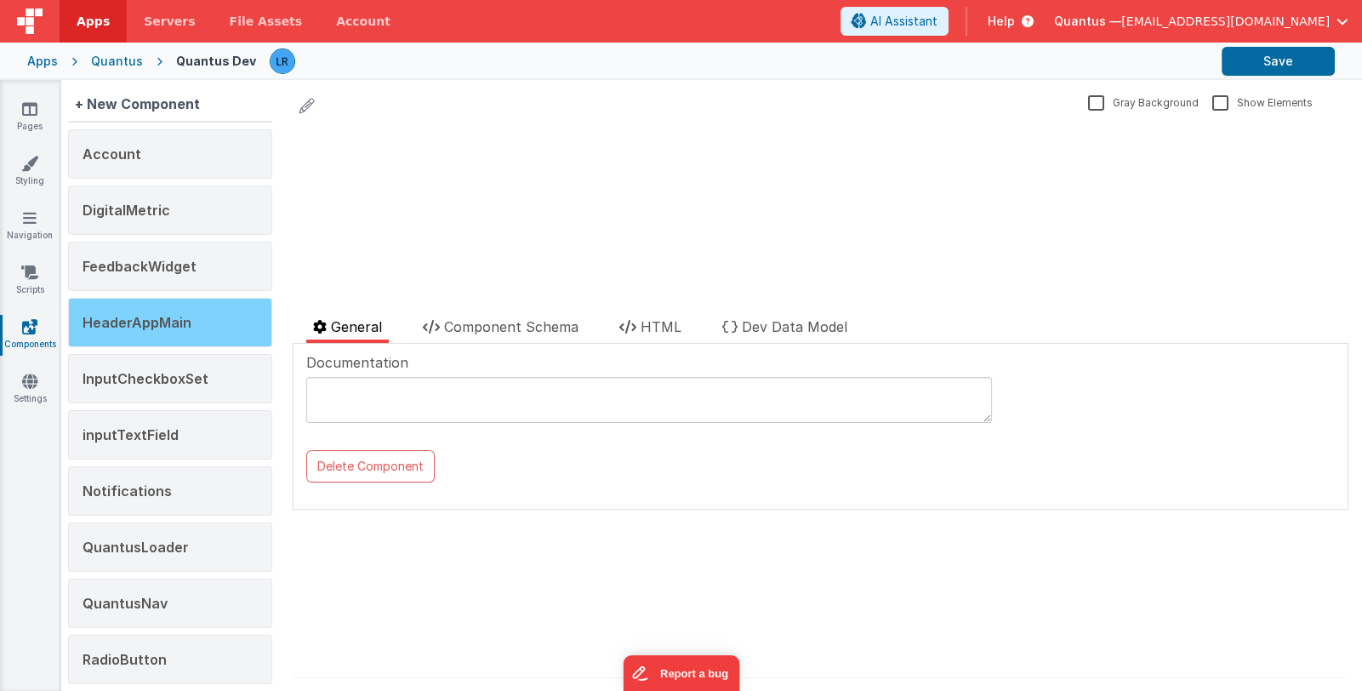
click at [163, 321] on span "HeaderAppMain" at bounding box center [136, 322] width 109 height 17
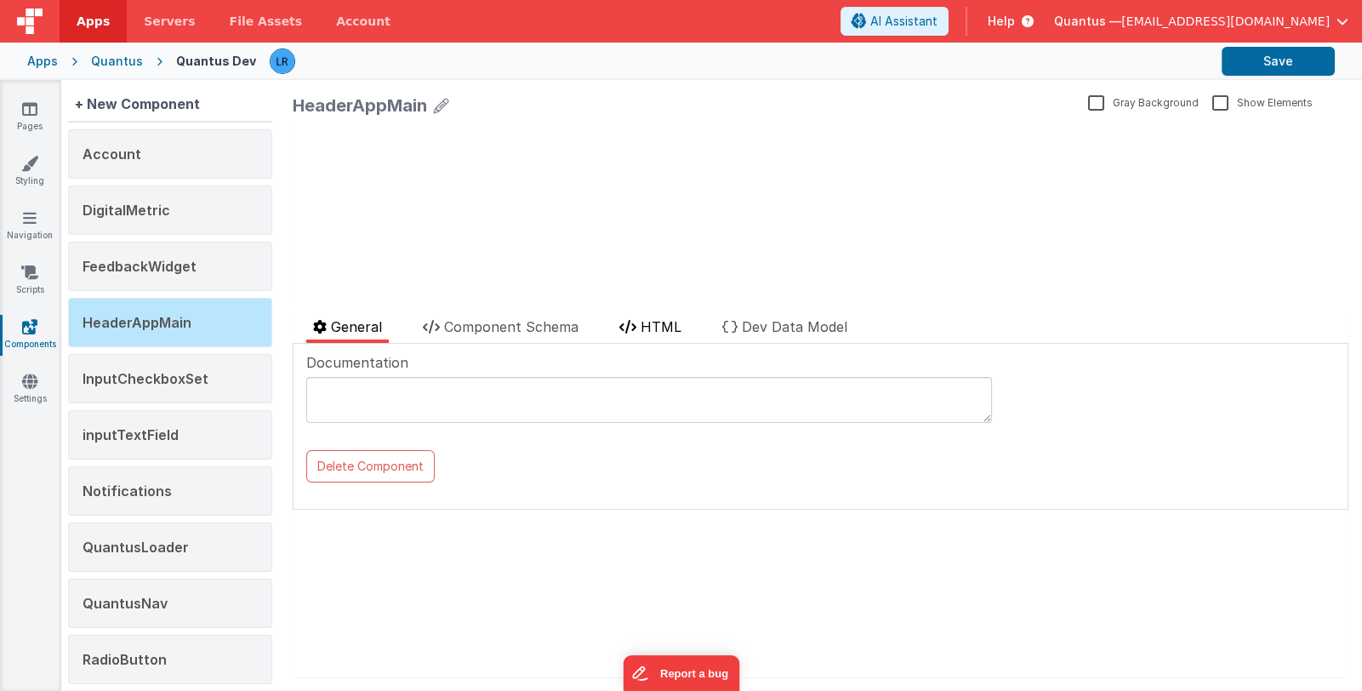
click at [688, 322] on li "HTML" at bounding box center [650, 329] width 76 height 26
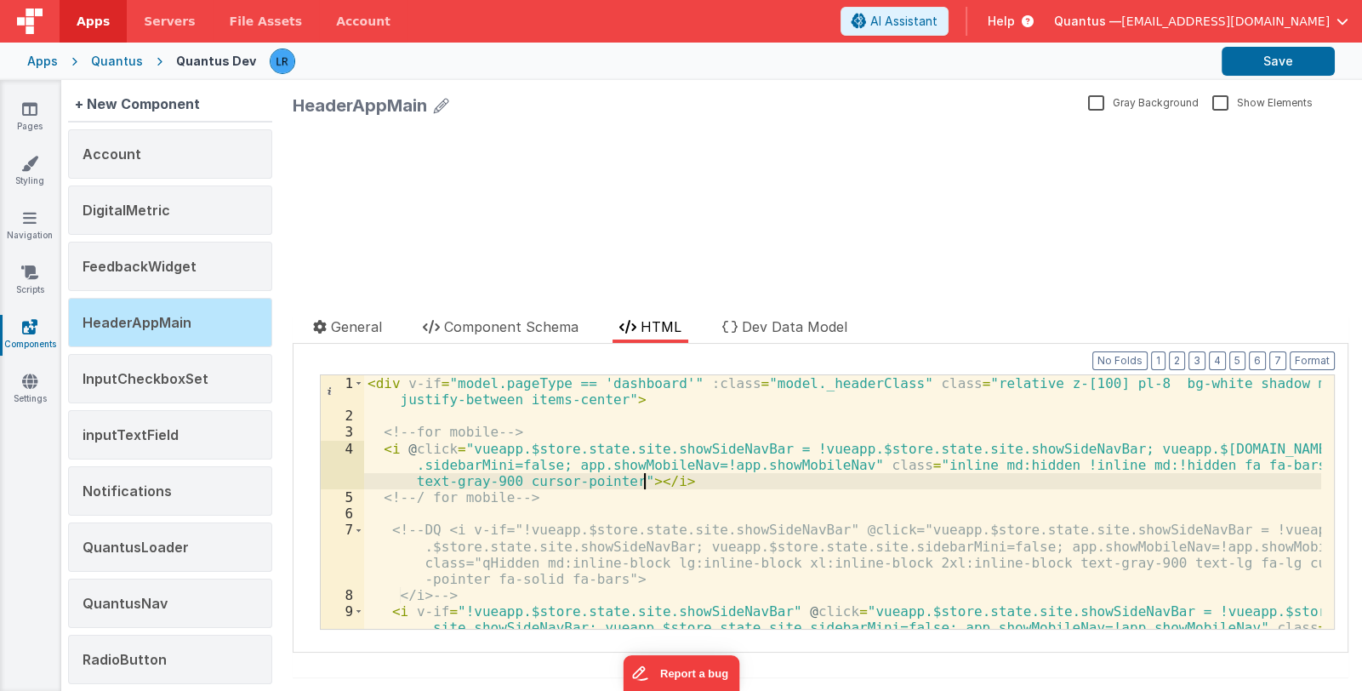
click at [645, 475] on div "< div v-if = "model.pageType == 'dashboard'" :class = "model._headerClass" clas…" at bounding box center [842, 550] width 957 height 351
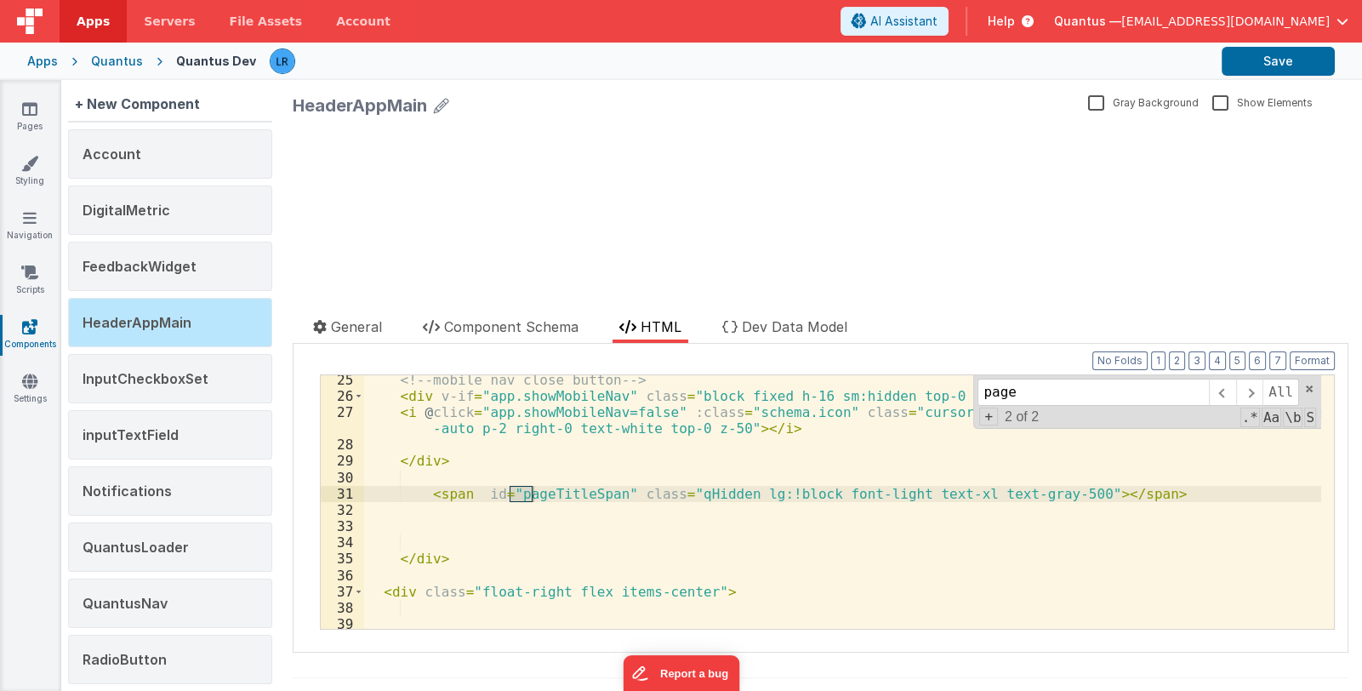
scroll to position [590, 0]
type input "pagen"
click at [37, 124] on link "Pages" at bounding box center [29, 117] width 61 height 34
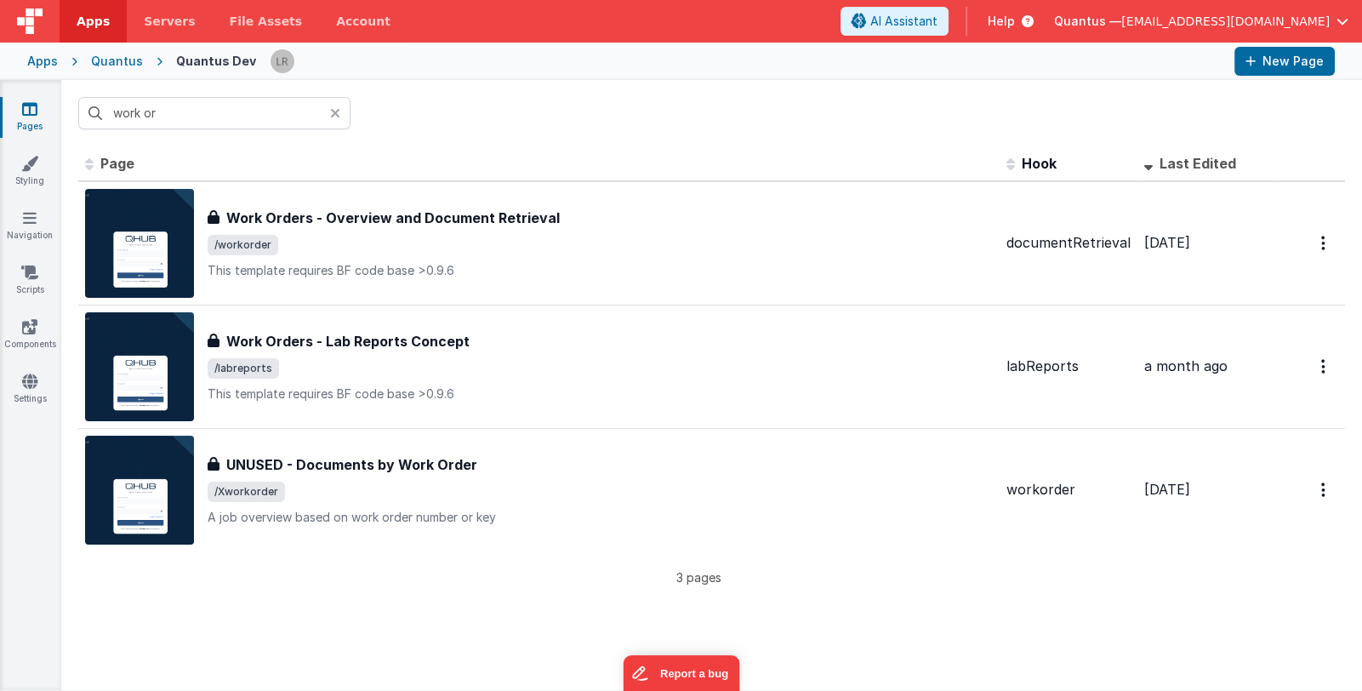
click at [334, 116] on icon at bounding box center [335, 113] width 10 height 14
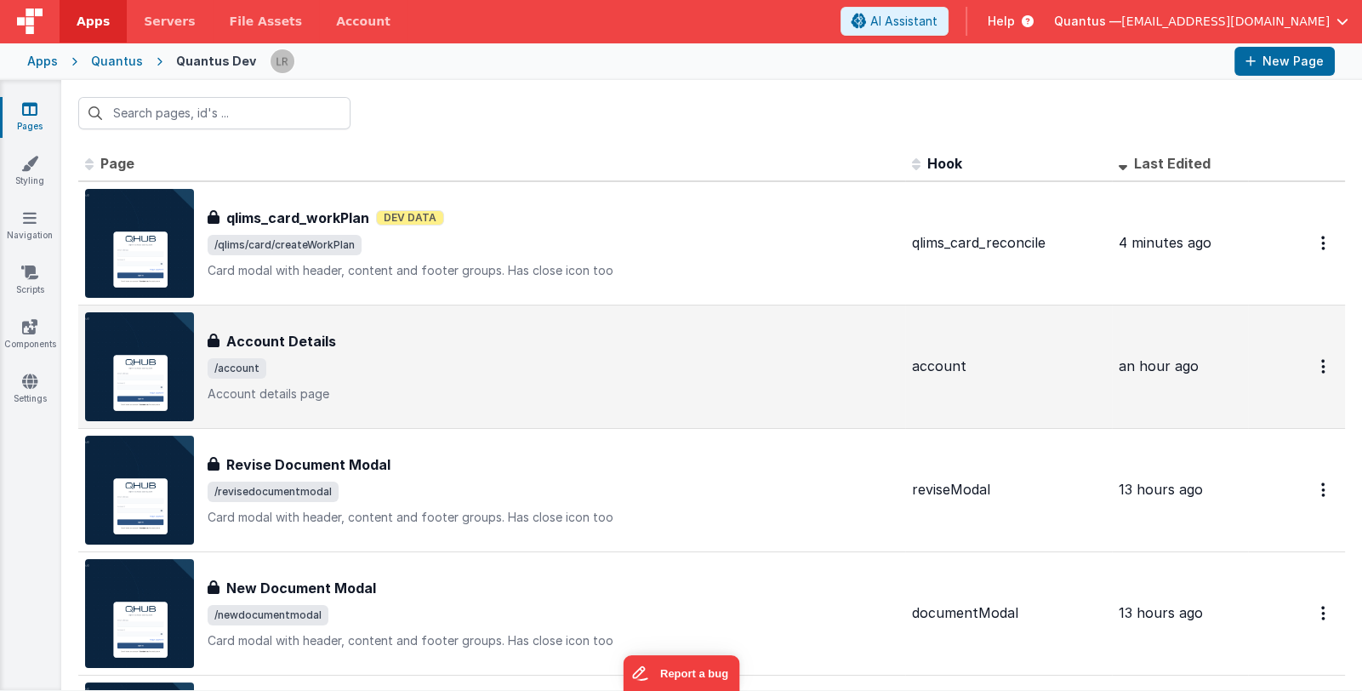
scroll to position [84, 0]
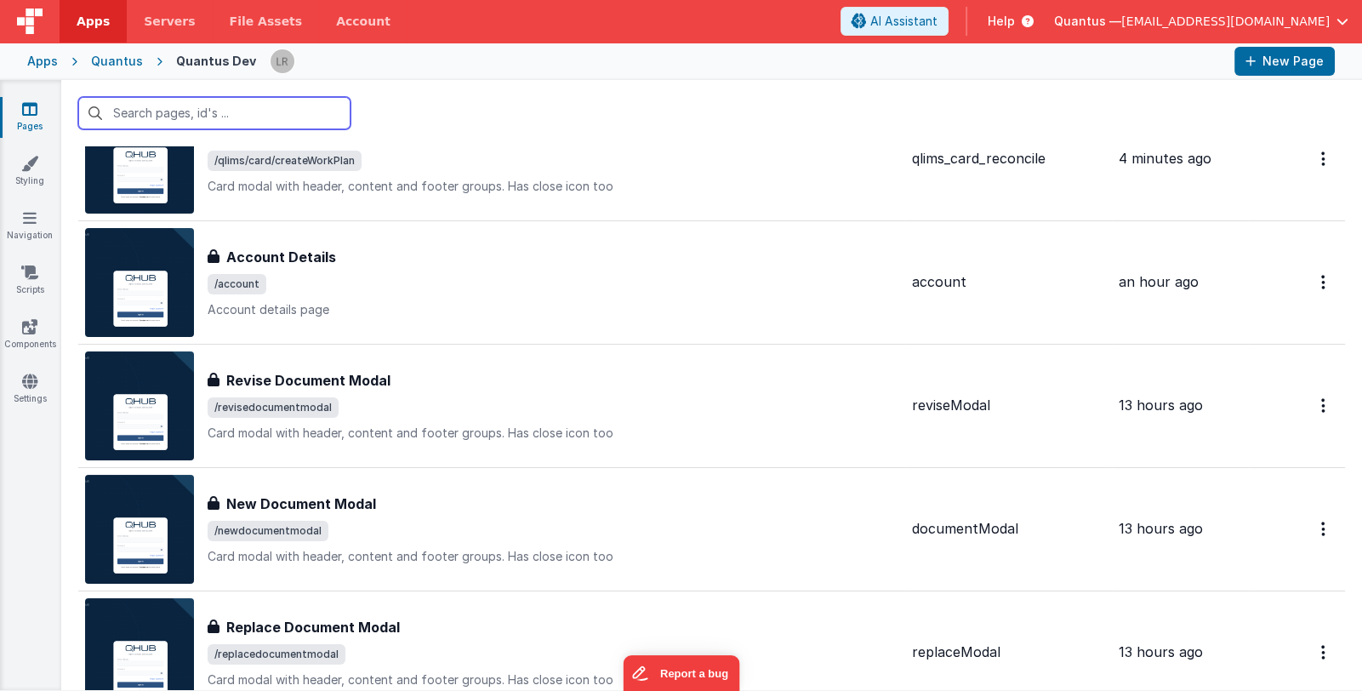
click at [184, 109] on input "text" at bounding box center [214, 113] width 272 height 32
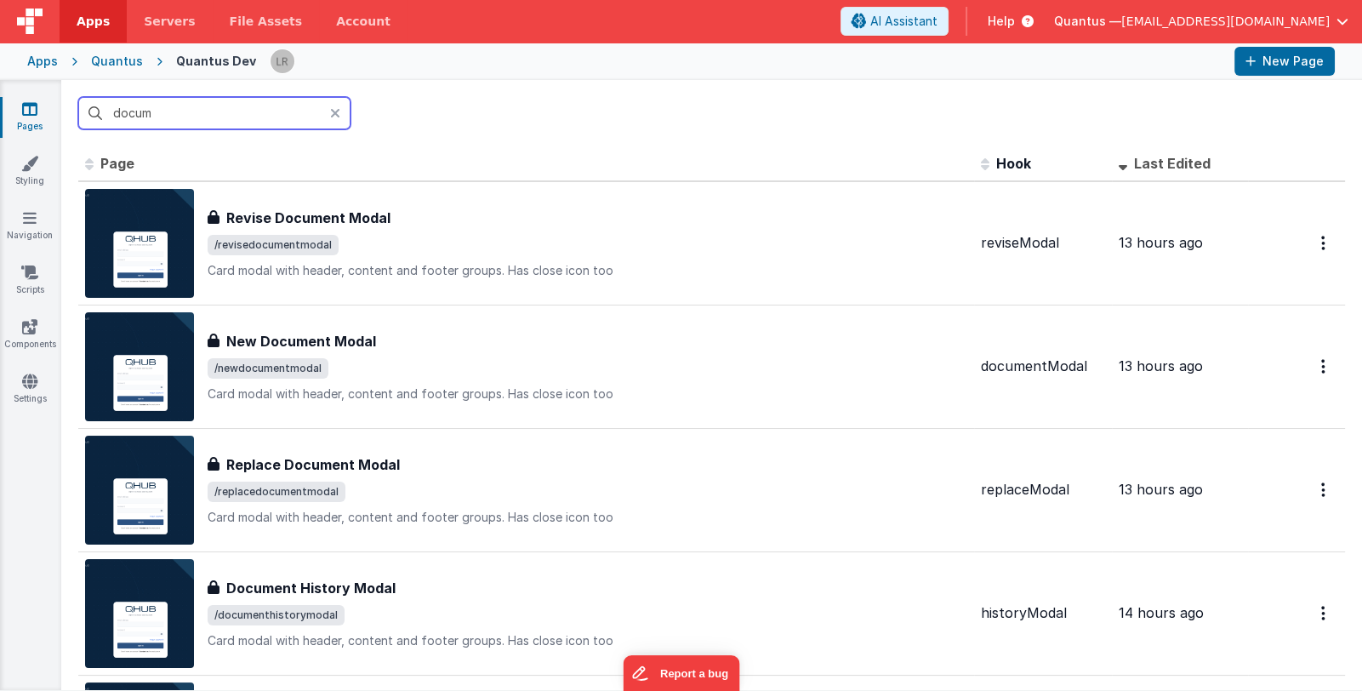
scroll to position [0, 0]
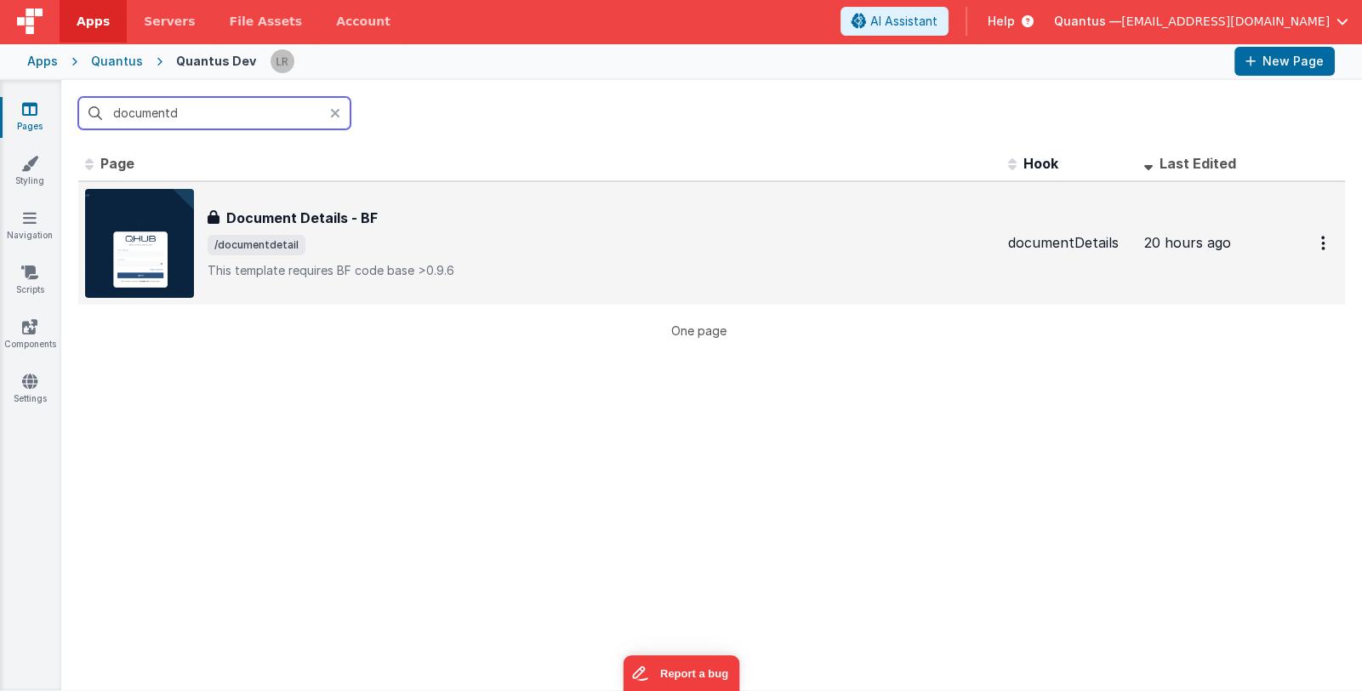
type input "documentd"
click at [404, 237] on span "/documentdetail" at bounding box center [601, 245] width 787 height 20
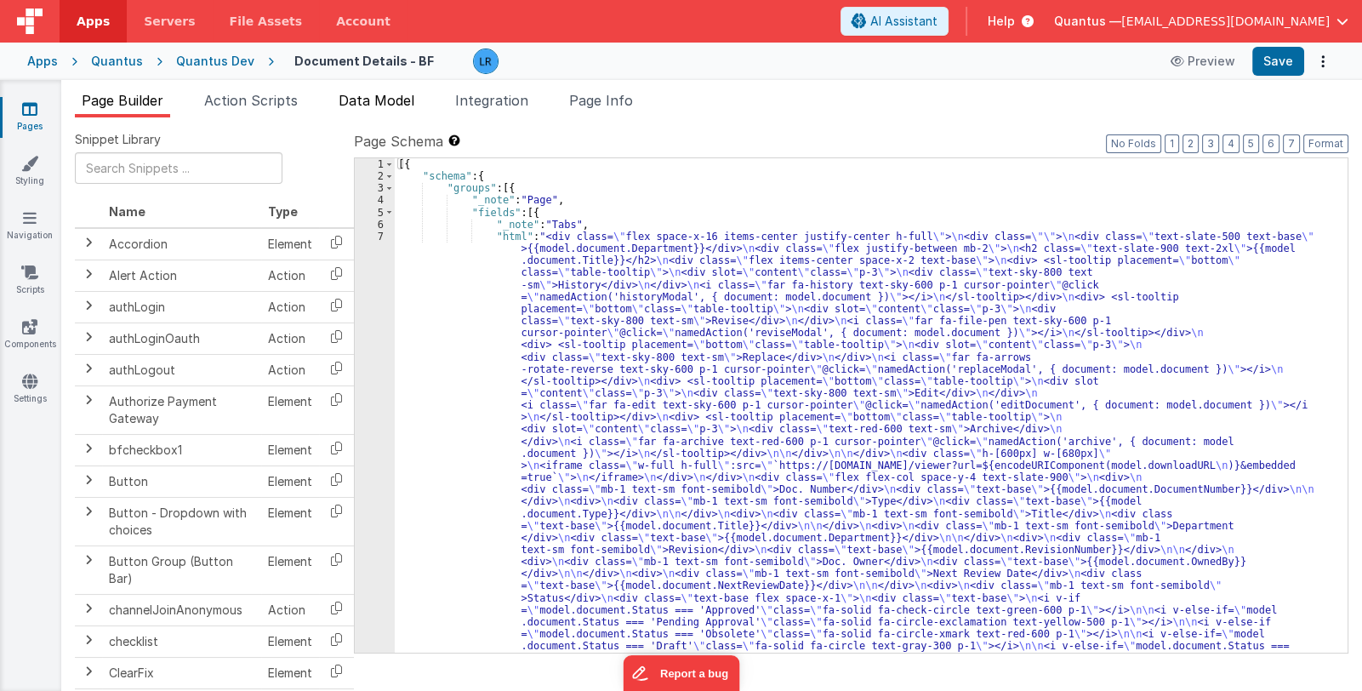
click at [392, 101] on span "Data Model" at bounding box center [376, 100] width 76 height 17
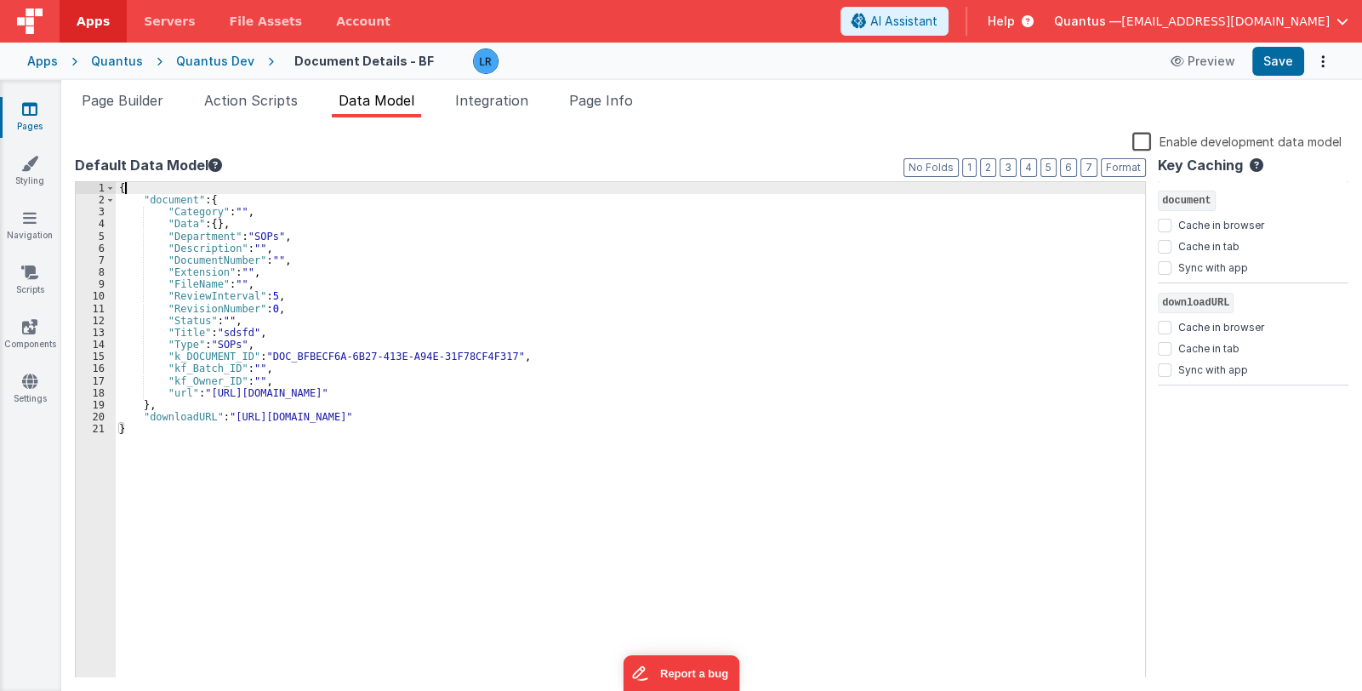
click at [152, 183] on div "{ "document" : { "Category" : "" , "Data" : { } , "Department" : "SOPs" , "Desc…" at bounding box center [630, 442] width 1029 height 520
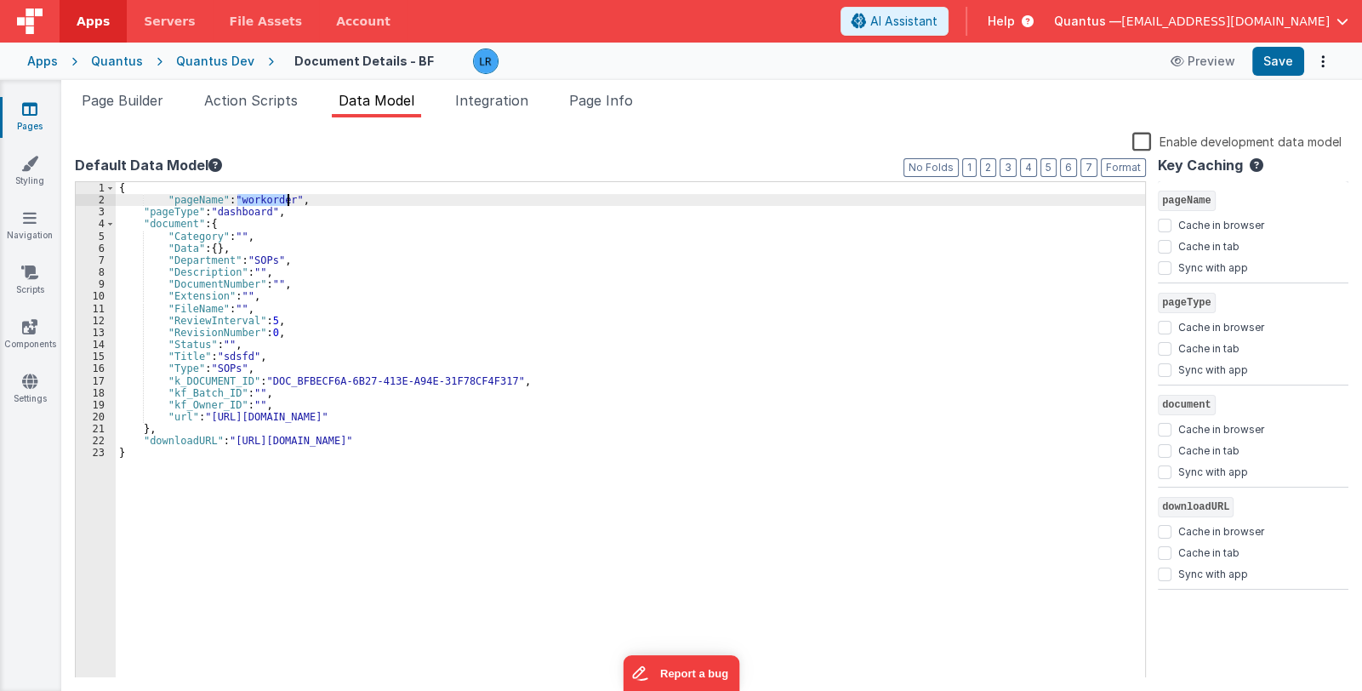
drag, startPoint x: 236, startPoint y: 198, endPoint x: 285, endPoint y: 202, distance: 49.4
click at [285, 202] on div "{ "pageName" : "workorder" , "pageType" : "dashboard" , "document" : { "Categor…" at bounding box center [630, 442] width 1029 height 520
click at [1274, 58] on button "Save" at bounding box center [1278, 61] width 52 height 29
click at [1277, 62] on button "Save" at bounding box center [1278, 61] width 52 height 29
click at [34, 105] on icon at bounding box center [29, 108] width 15 height 17
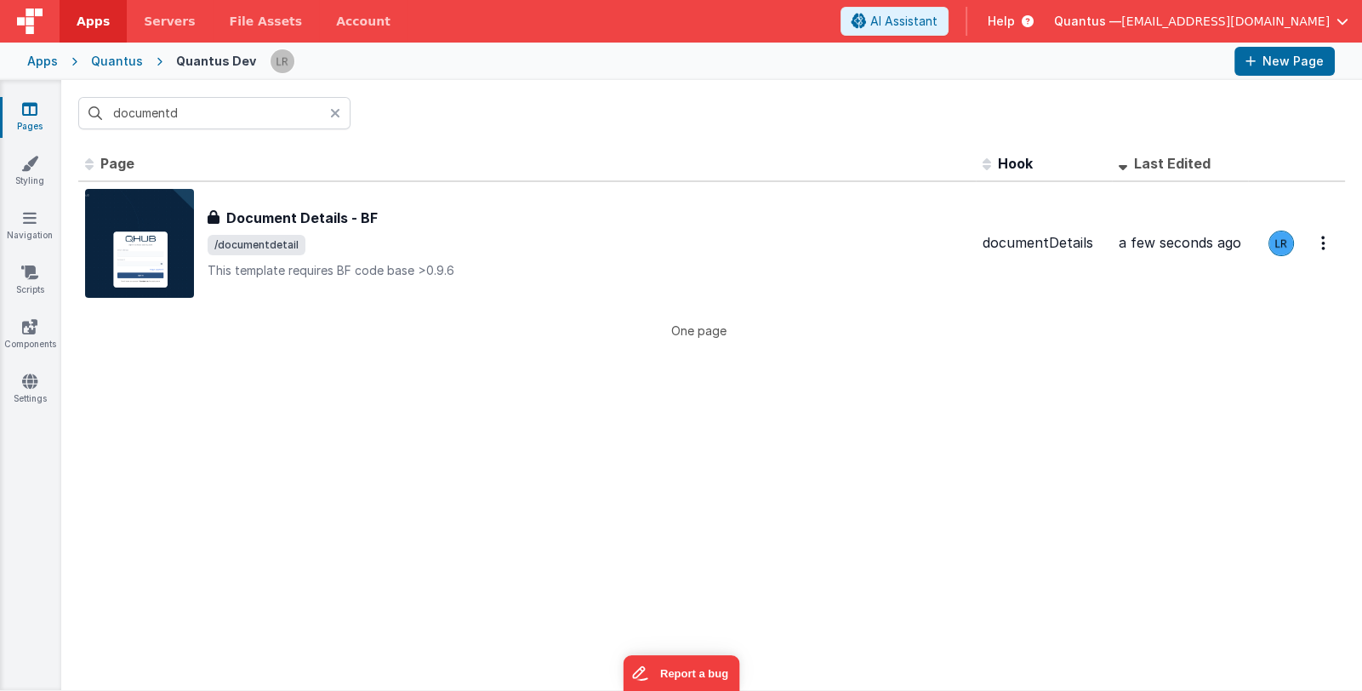
click at [336, 111] on icon at bounding box center [335, 113] width 10 height 14
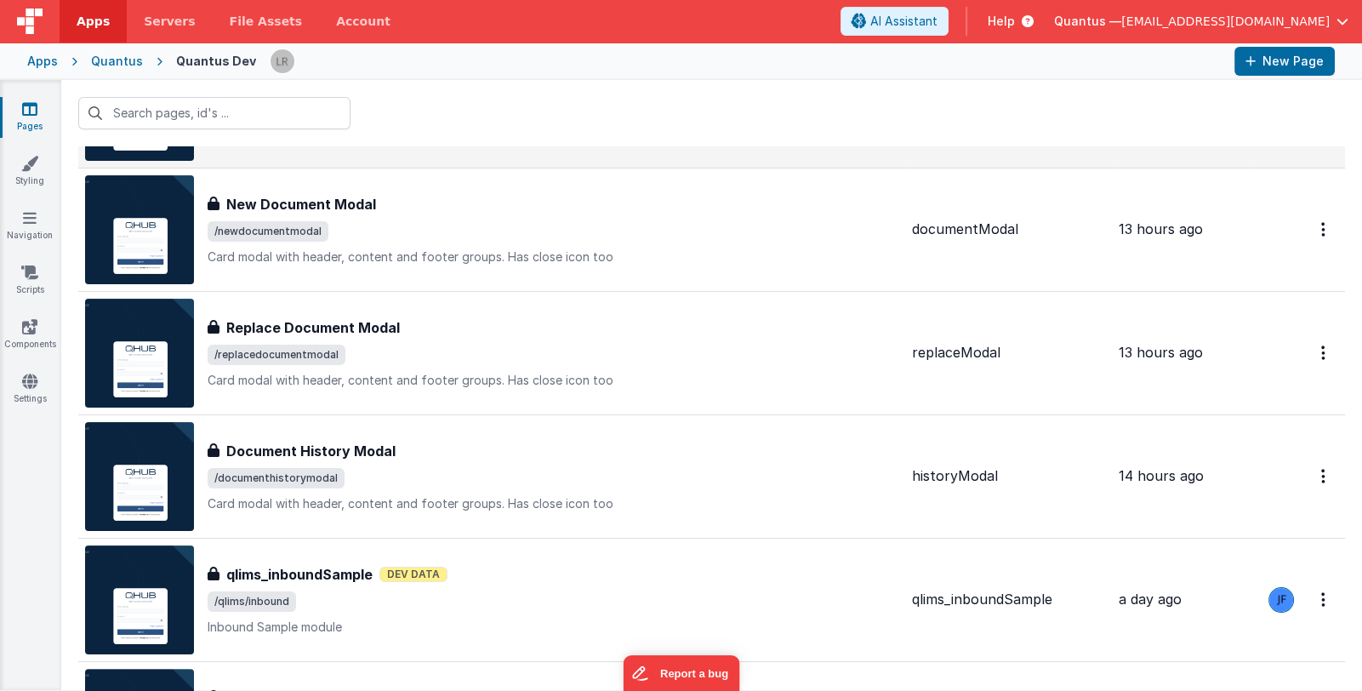
scroll to position [510, 0]
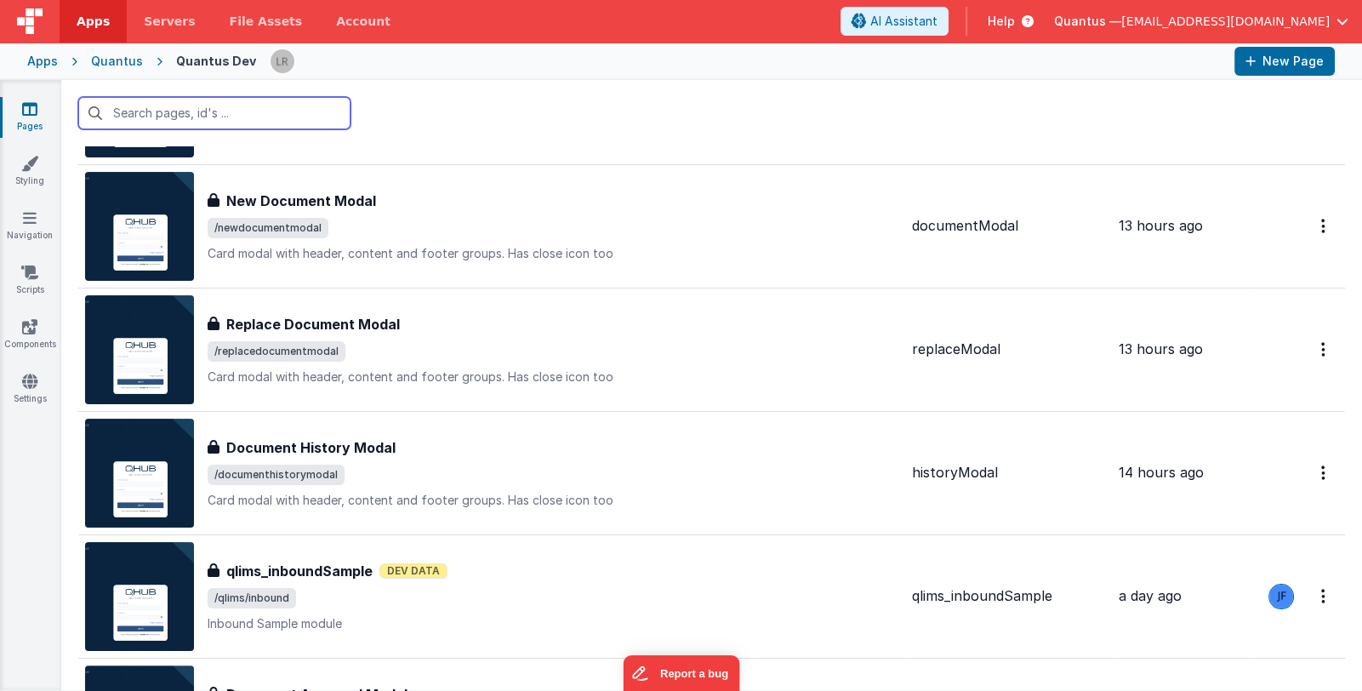
click at [178, 113] on input "text" at bounding box center [214, 113] width 272 height 32
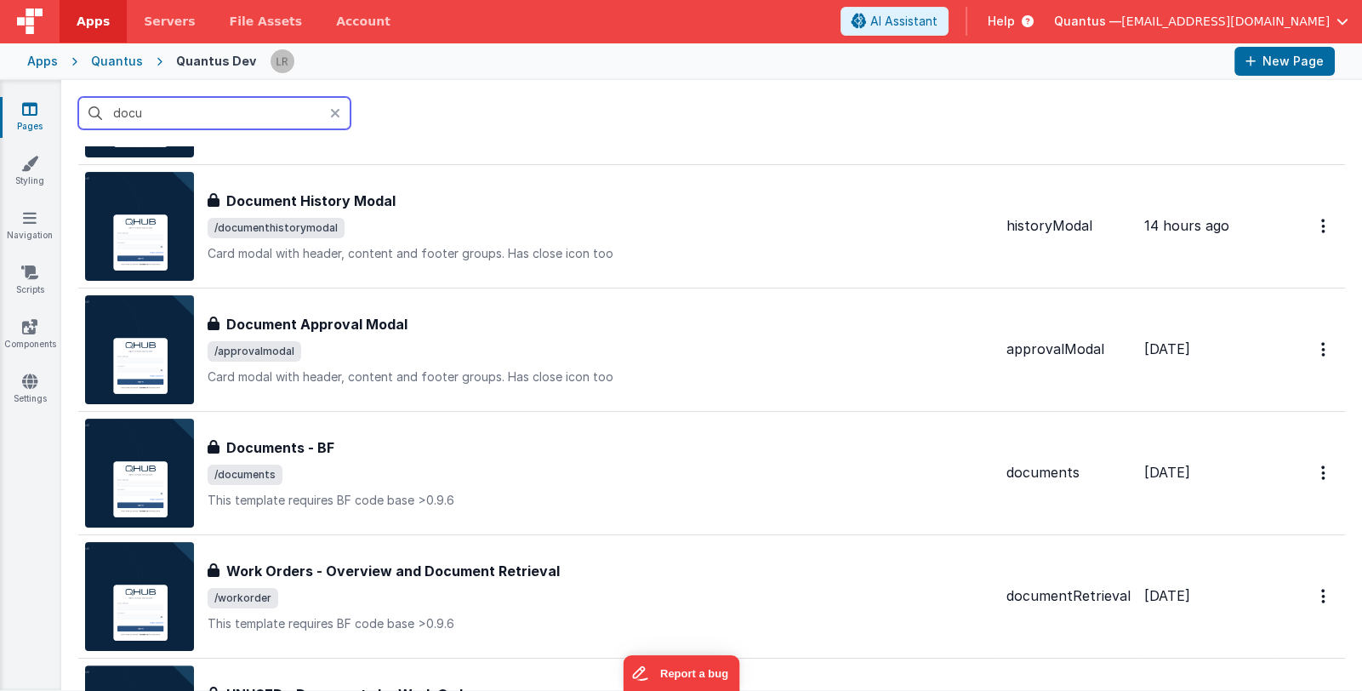
type input "docu"
click at [33, 58] on div "Apps" at bounding box center [42, 61] width 31 height 17
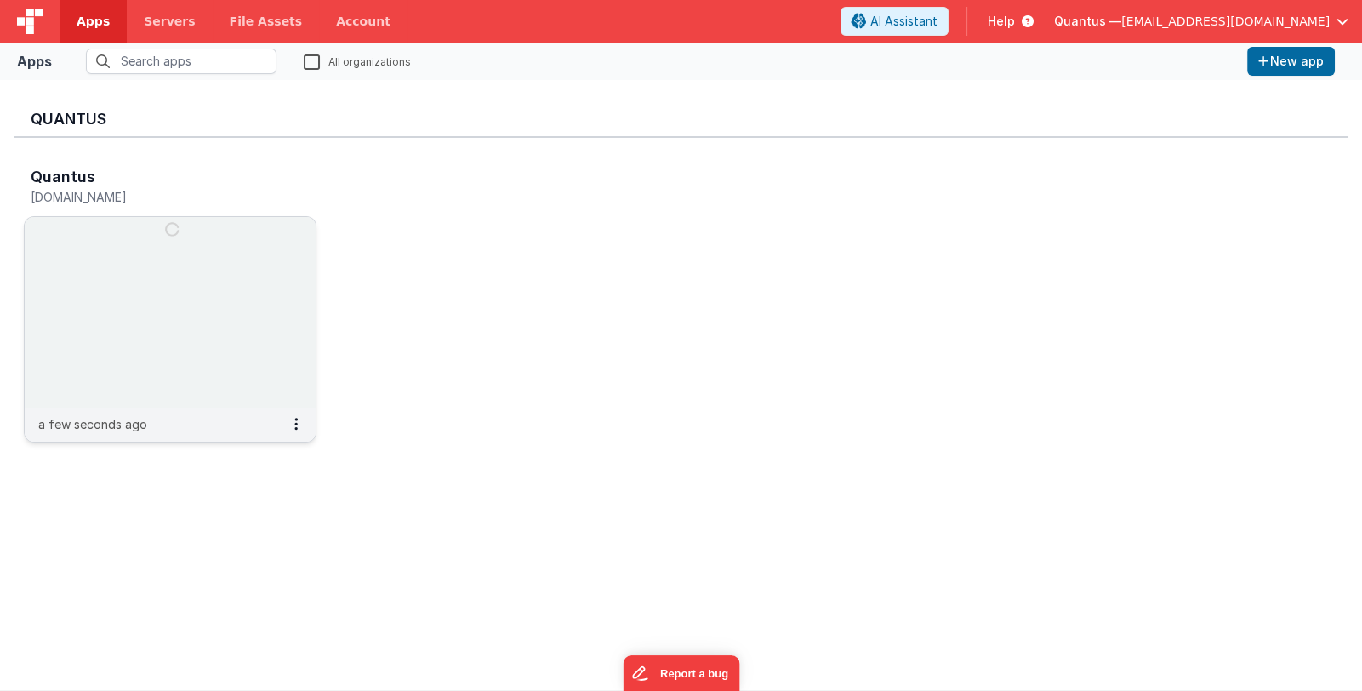
click at [204, 247] on img at bounding box center [170, 312] width 291 height 191
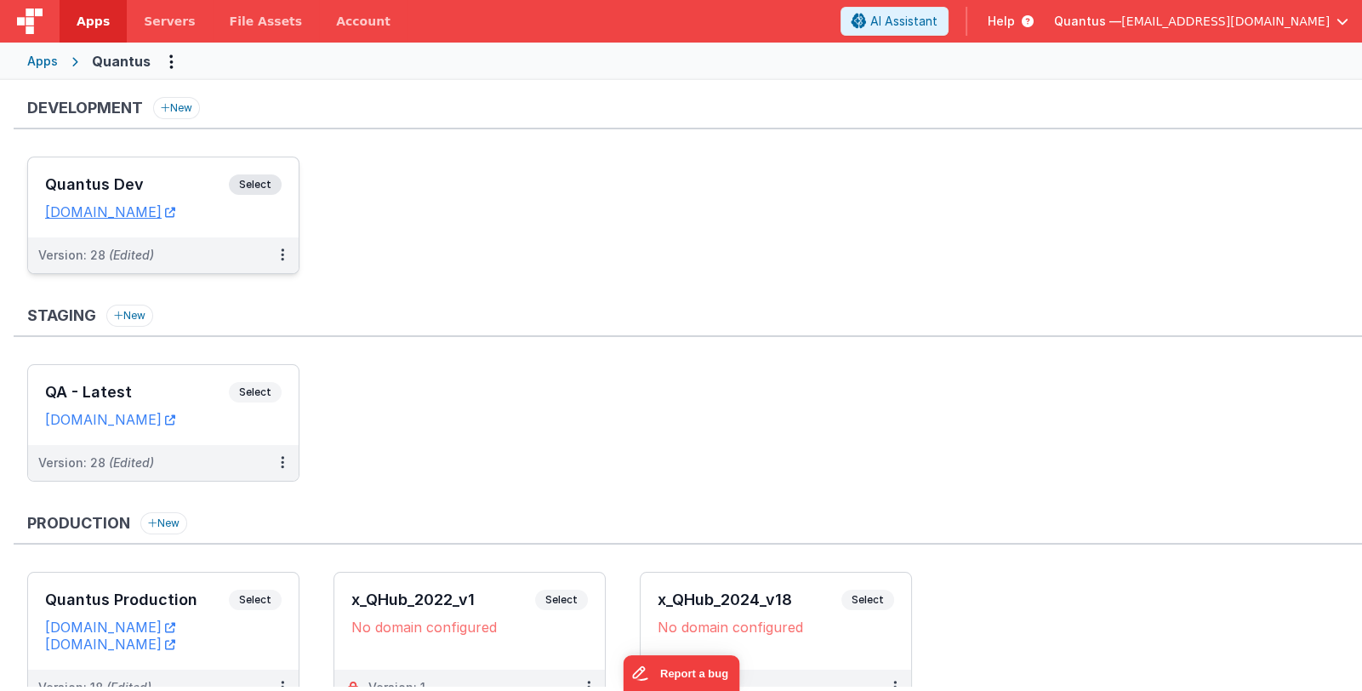
click at [174, 179] on h3 "Quantus Dev" at bounding box center [137, 184] width 184 height 17
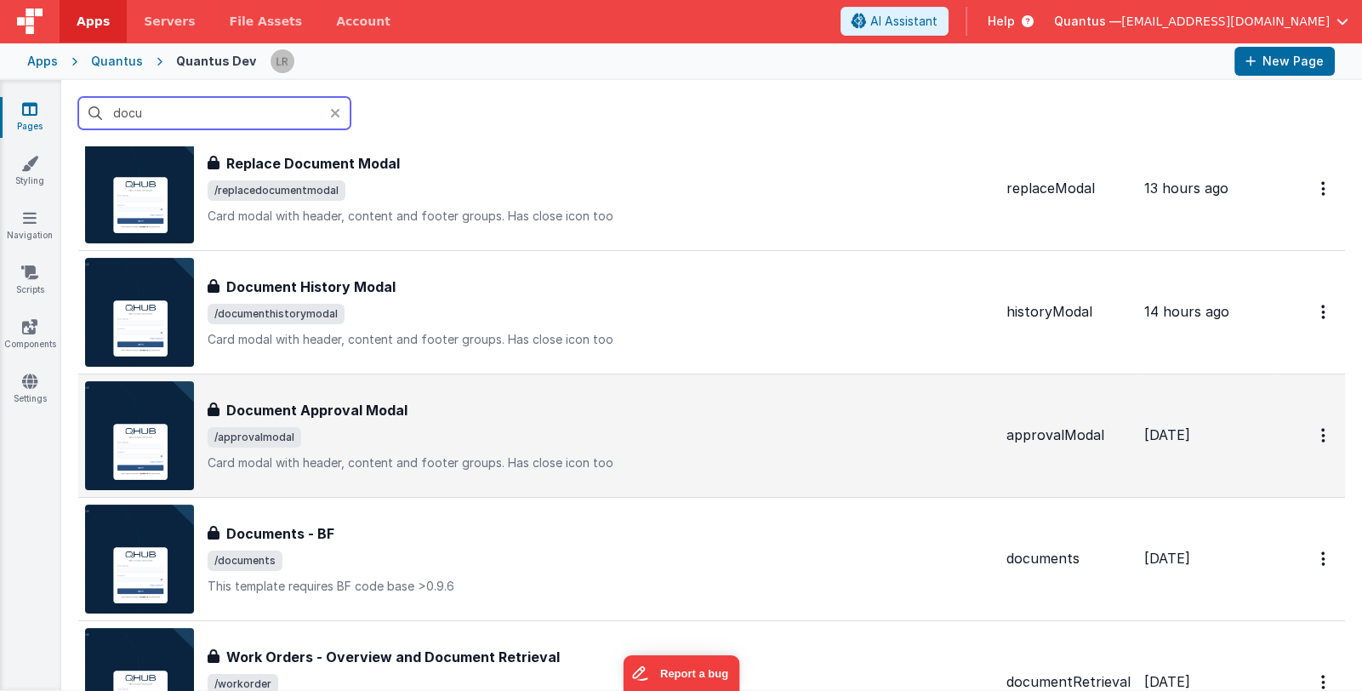
scroll to position [510, 0]
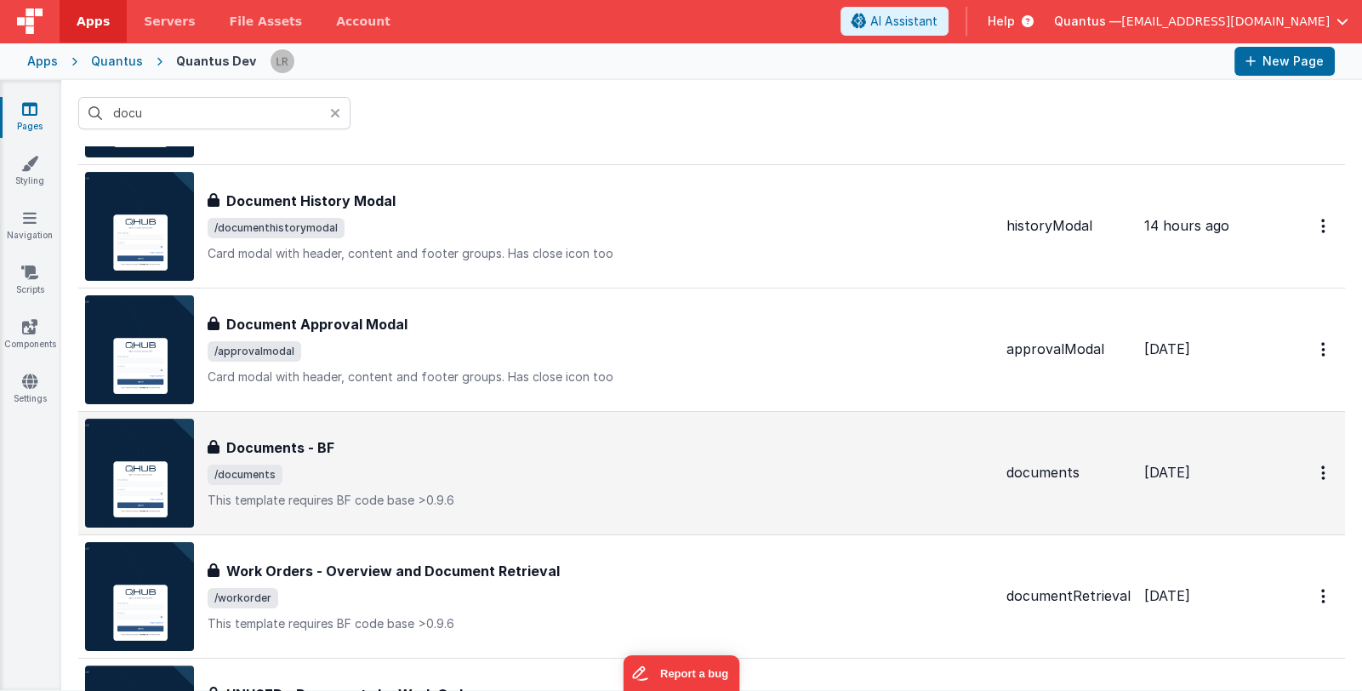
click at [447, 455] on div "Documents - BF" at bounding box center [600, 447] width 785 height 20
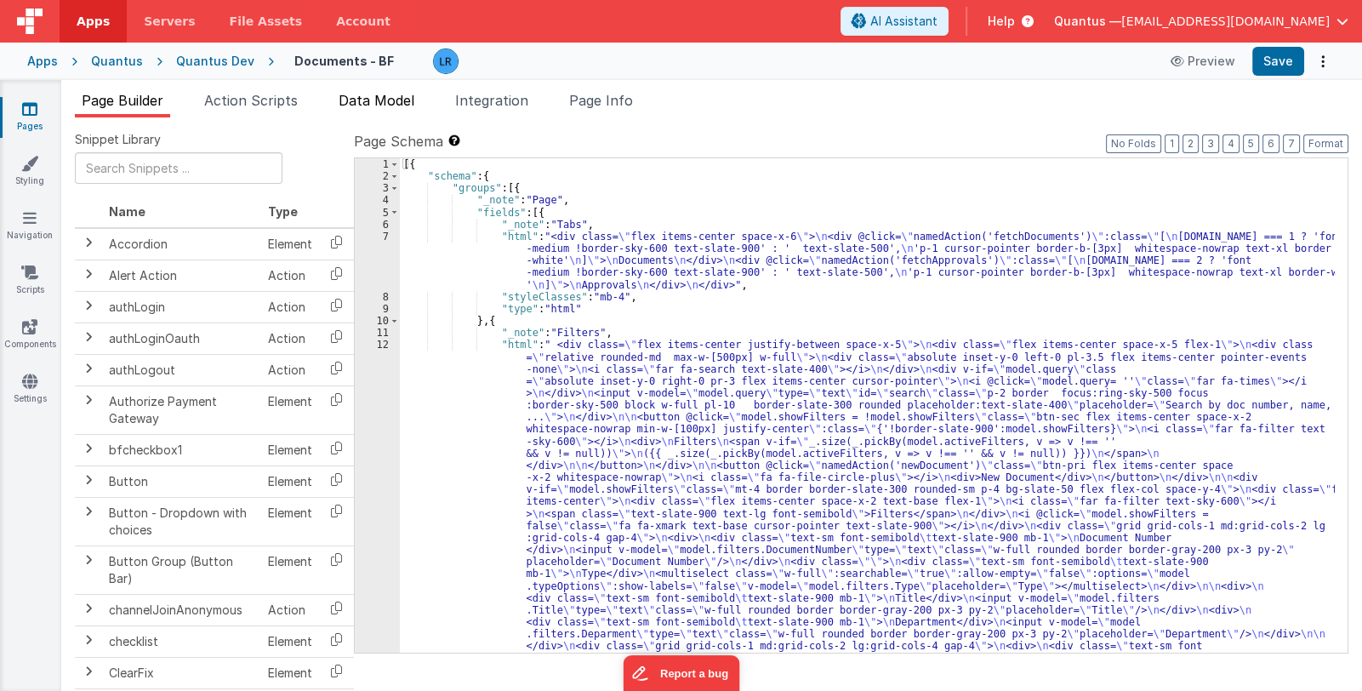
click at [387, 97] on span "Data Model" at bounding box center [376, 100] width 76 height 17
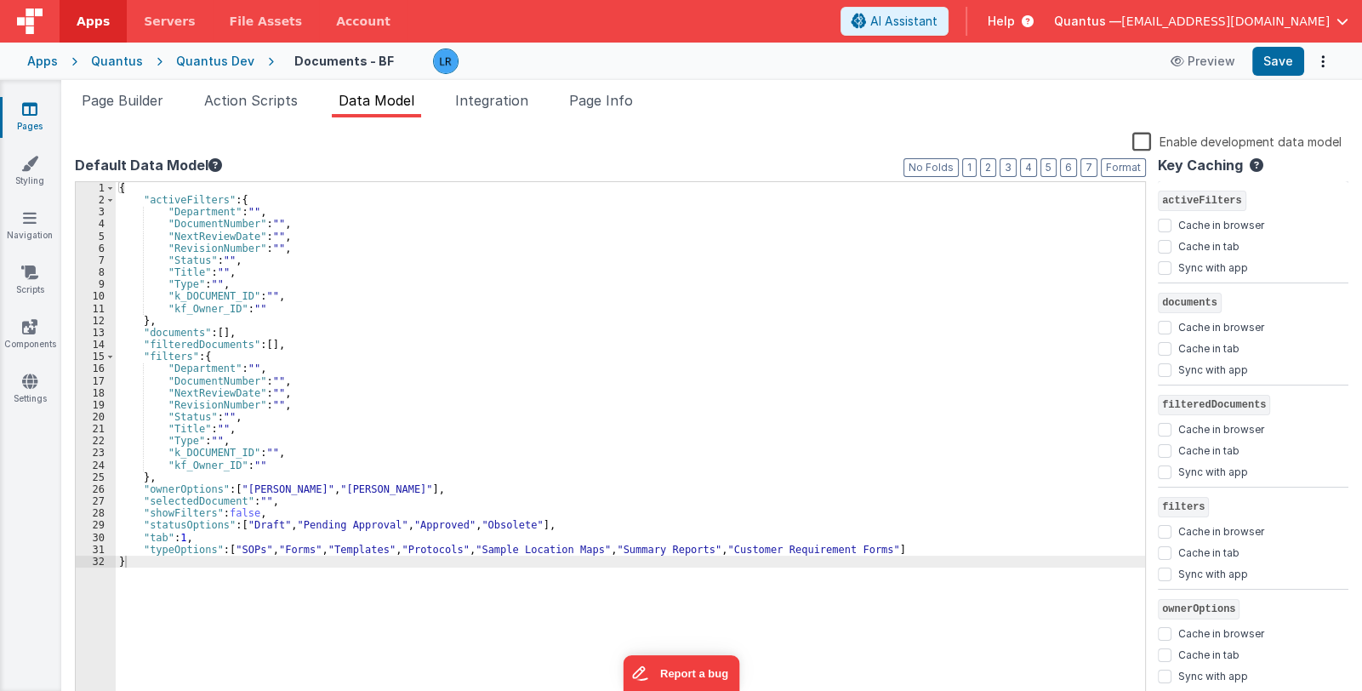
click at [162, 188] on div "{ "activeFilters" : { "Department" : "" , "DocumentNumber" : "" , "NextReviewDa…" at bounding box center [630, 456] width 1029 height 548
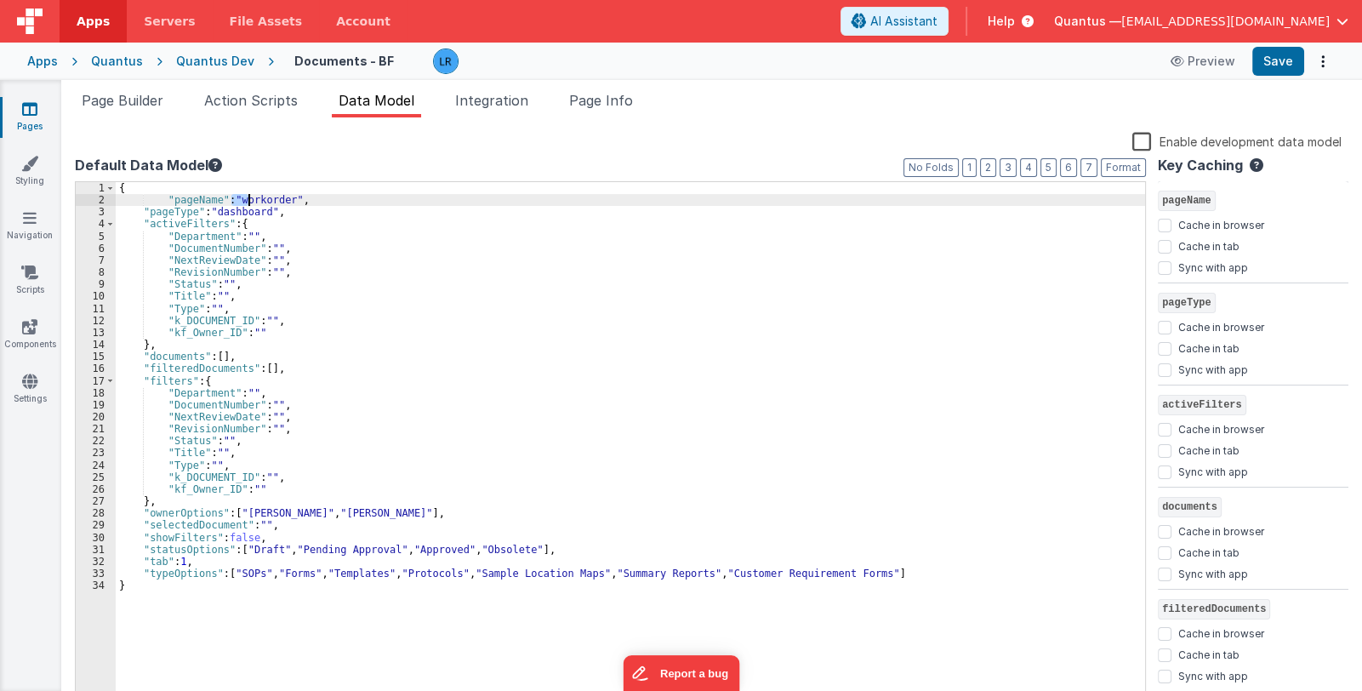
drag, startPoint x: 233, startPoint y: 202, endPoint x: 250, endPoint y: 201, distance: 17.0
click at [250, 201] on div "{ "pageName" : "workorder" , "pageType" : "dashboard" , "activeFilters" : { "De…" at bounding box center [630, 456] width 1029 height 548
click at [239, 198] on div "{ "pageName" : "workorder" , "pageType" : "dashboard" , "activeFilters" : { "De…" at bounding box center [630, 443] width 1029 height 523
drag, startPoint x: 236, startPoint y: 198, endPoint x: 287, endPoint y: 196, distance: 51.1
click at [287, 196] on div "{ "pageName" : "workorder" , "pageType" : "dashboard" , "activeFilters" : { "De…" at bounding box center [630, 456] width 1029 height 548
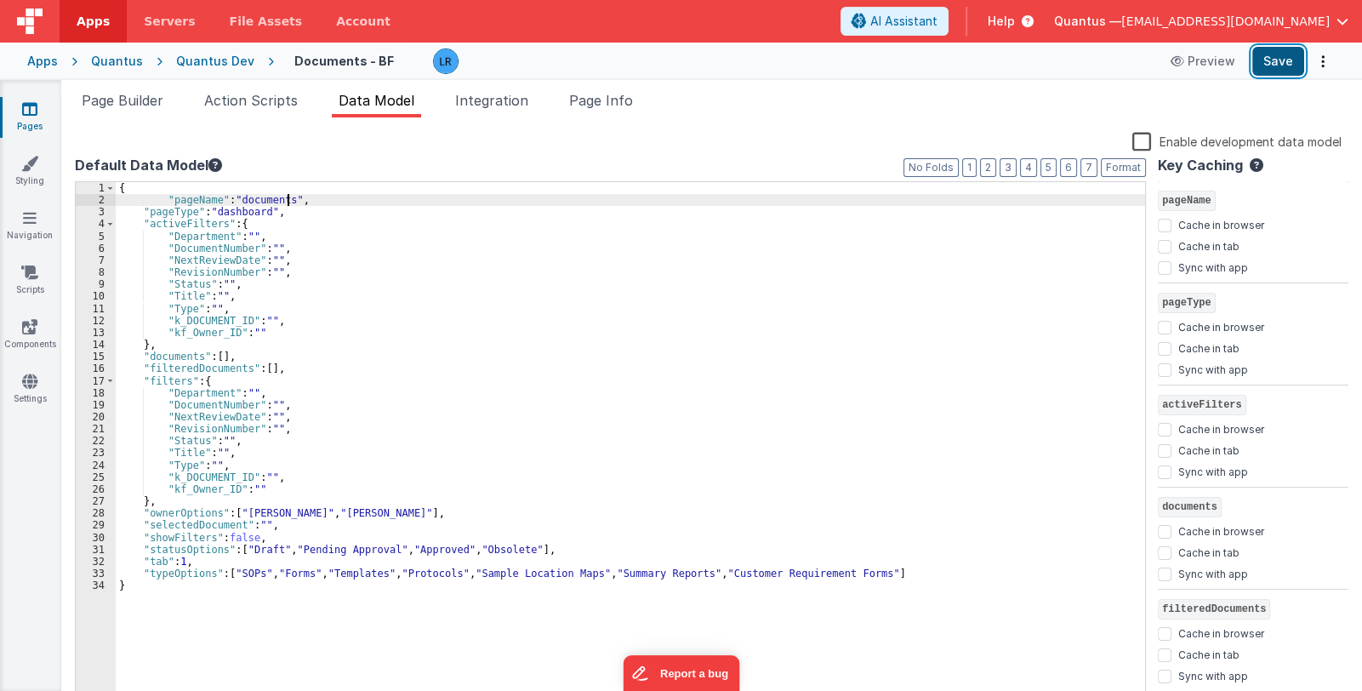
click at [1285, 71] on button "Save" at bounding box center [1278, 61] width 52 height 29
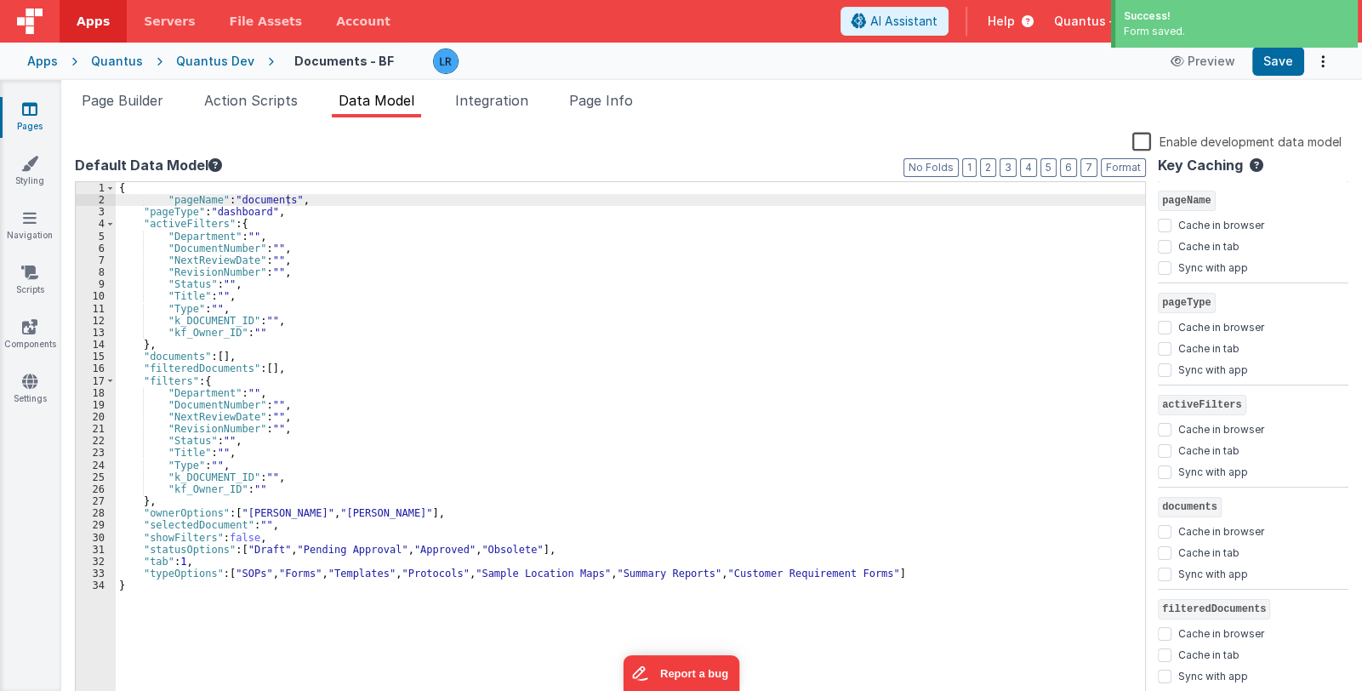
click at [37, 109] on icon at bounding box center [29, 108] width 15 height 17
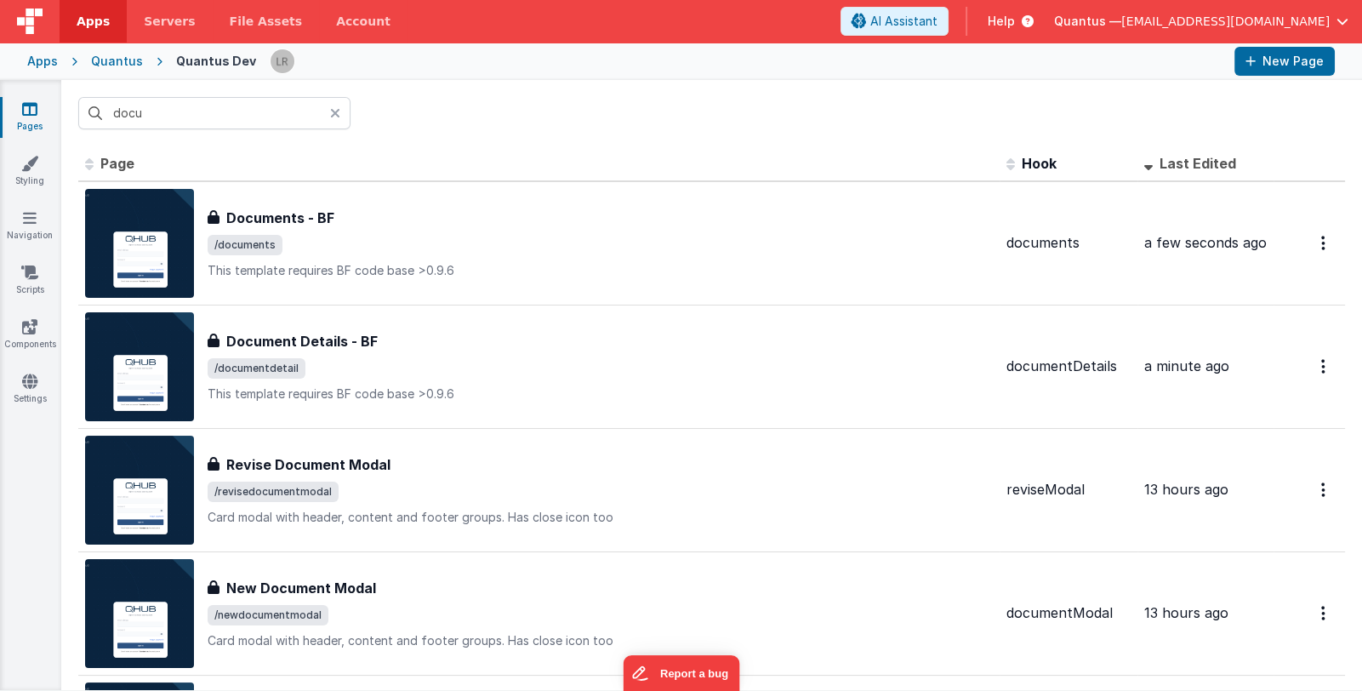
click at [336, 109] on icon at bounding box center [335, 113] width 10 height 14
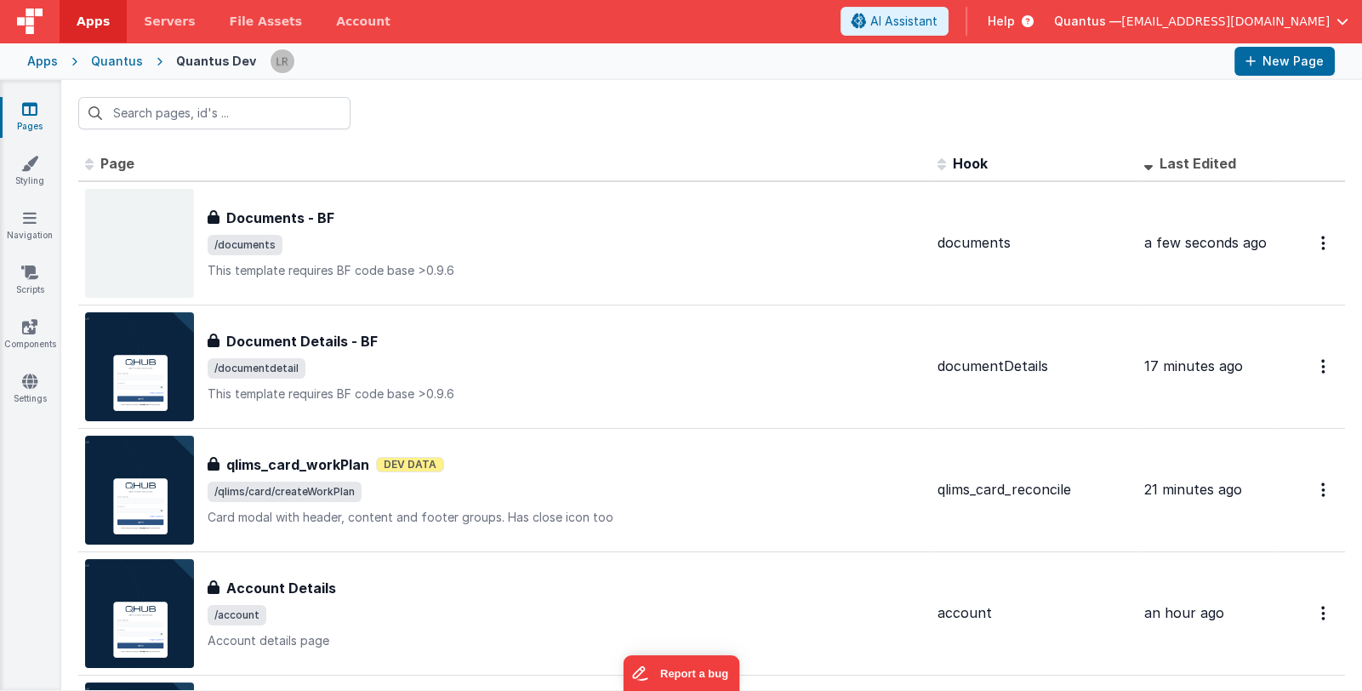
click at [45, 61] on div "Apps" at bounding box center [42, 61] width 31 height 17
